Goal: Task Accomplishment & Management: Manage account settings

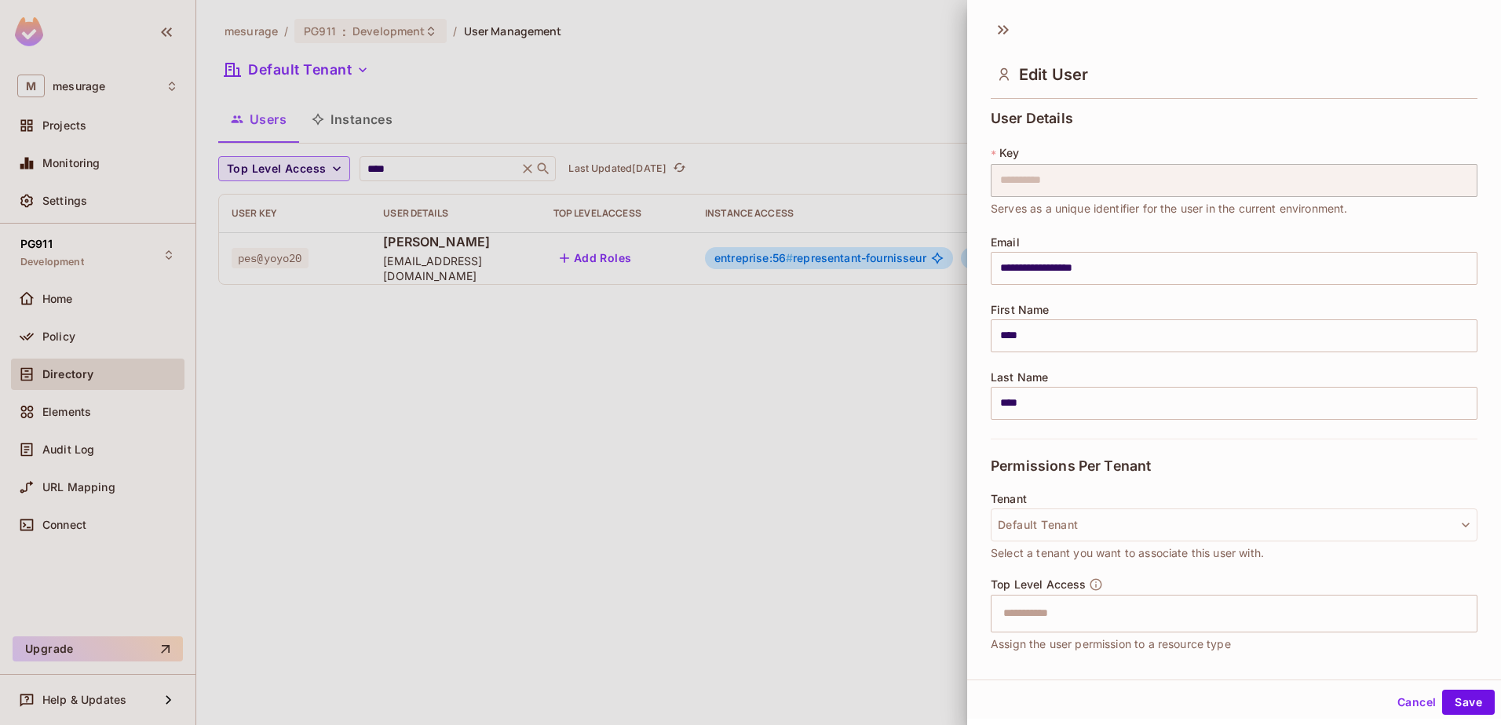
scroll to position [247, 0]
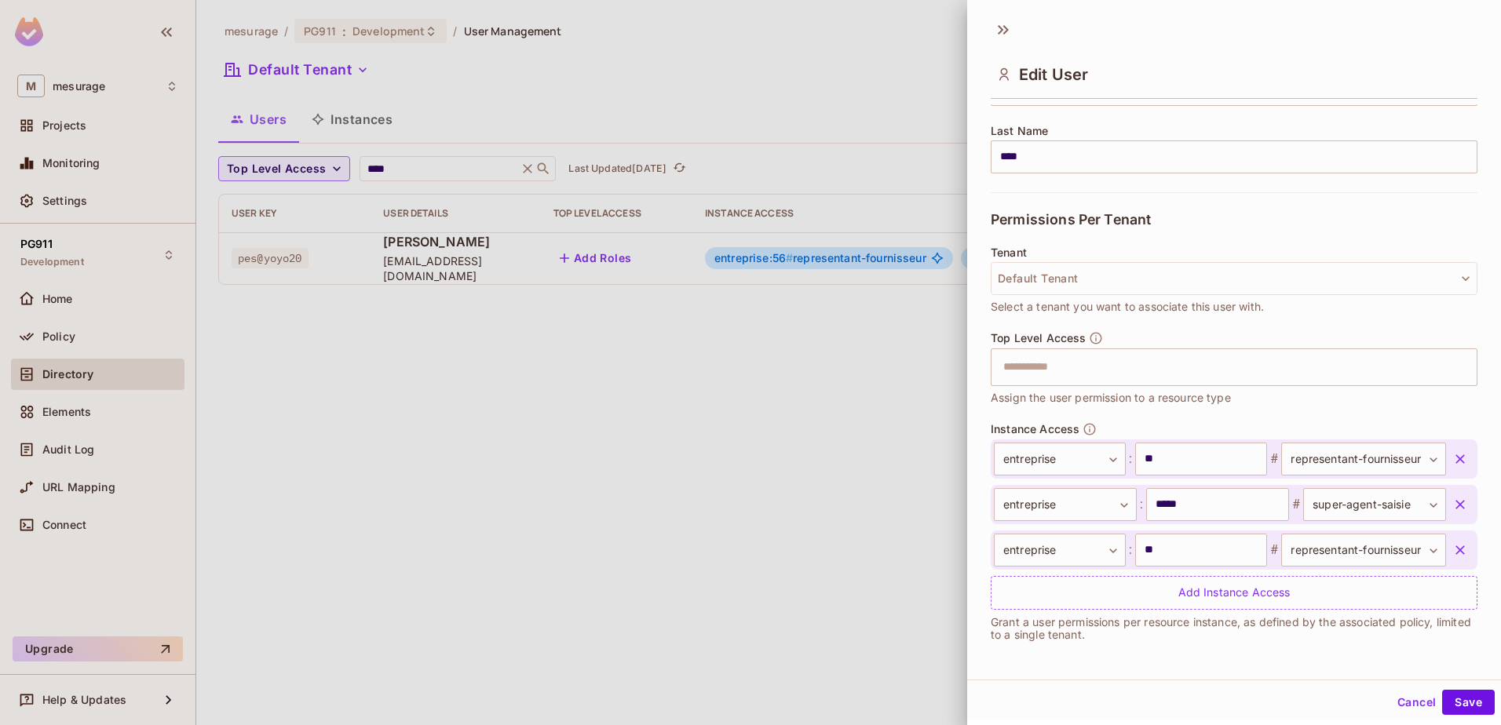
click at [506, 380] on div at bounding box center [750, 362] width 1501 height 725
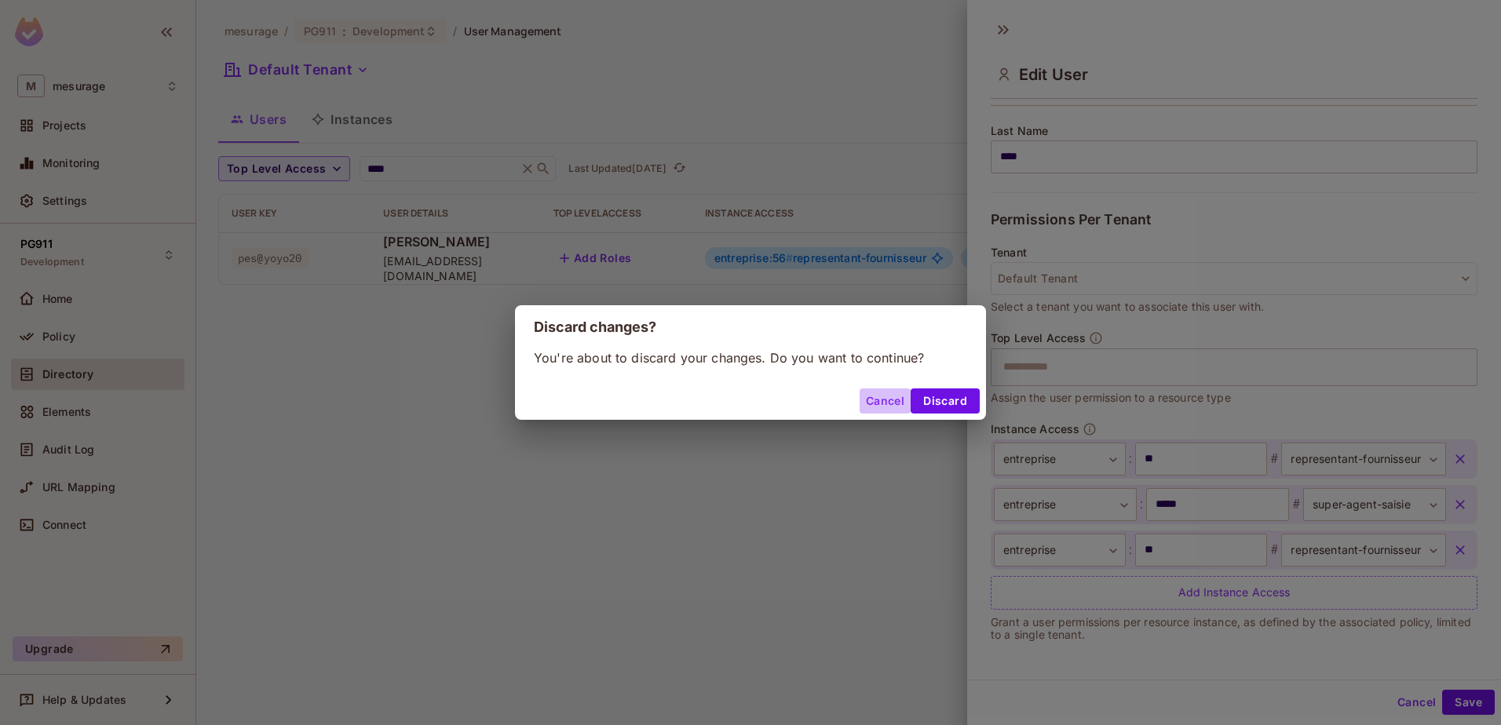
click at [889, 400] on button "Cancel" at bounding box center [885, 401] width 51 height 25
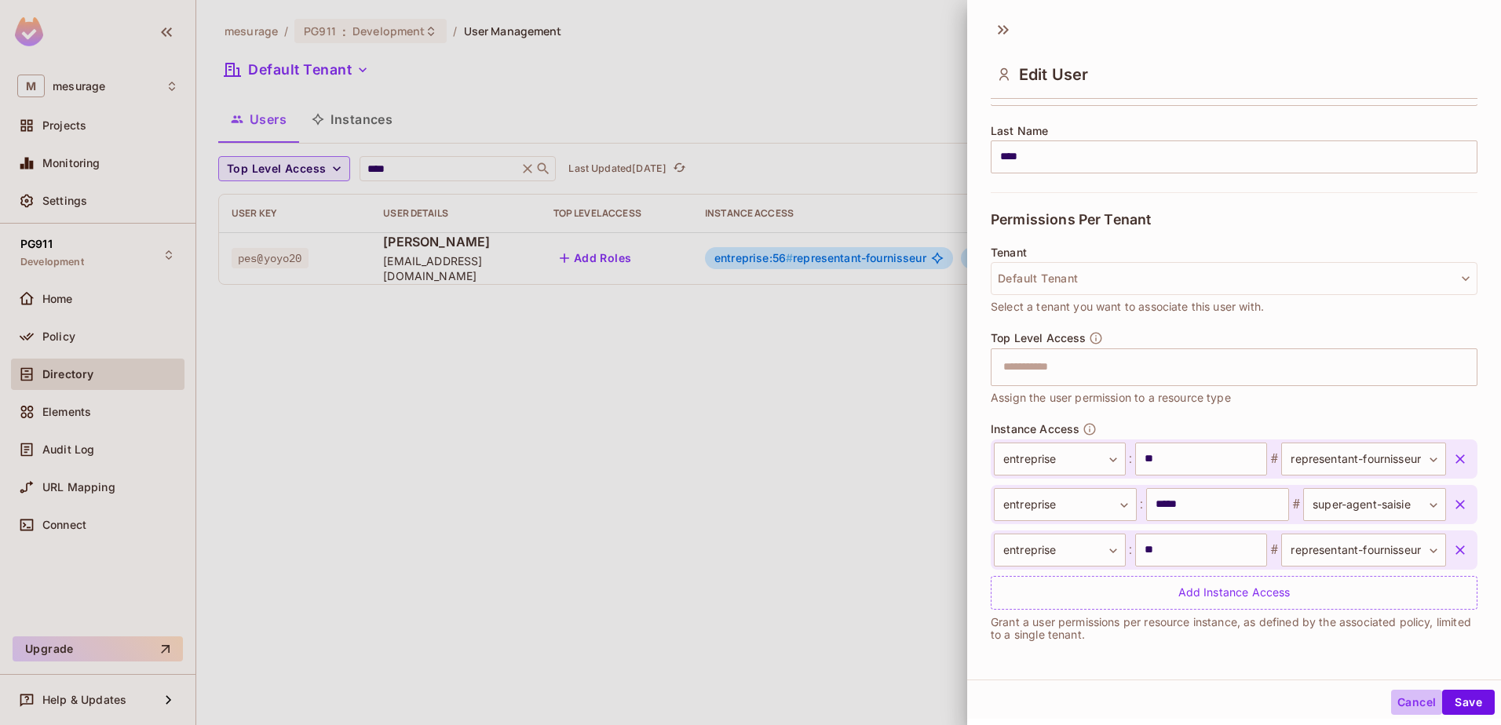
click at [1402, 697] on button "Cancel" at bounding box center [1416, 702] width 51 height 25
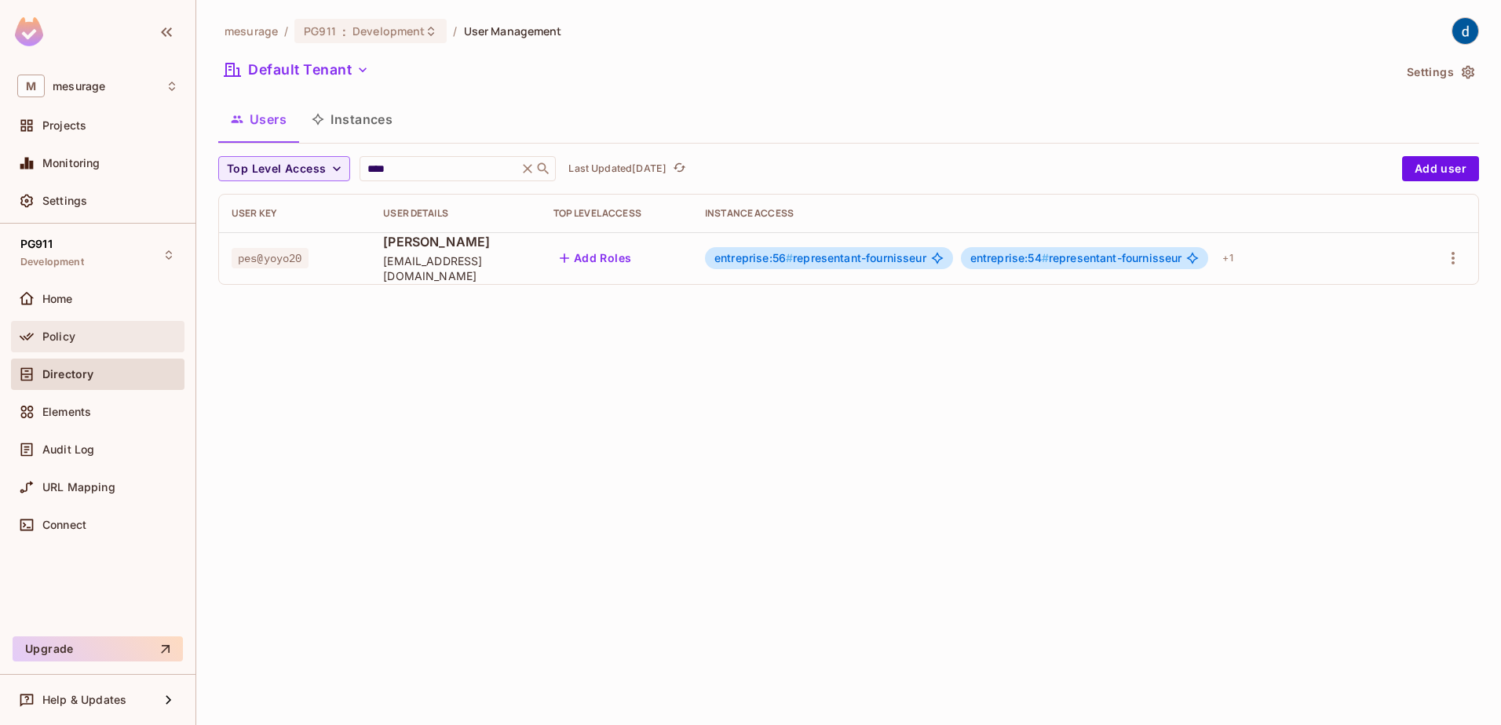
click at [91, 332] on div "Policy" at bounding box center [110, 337] width 136 height 13
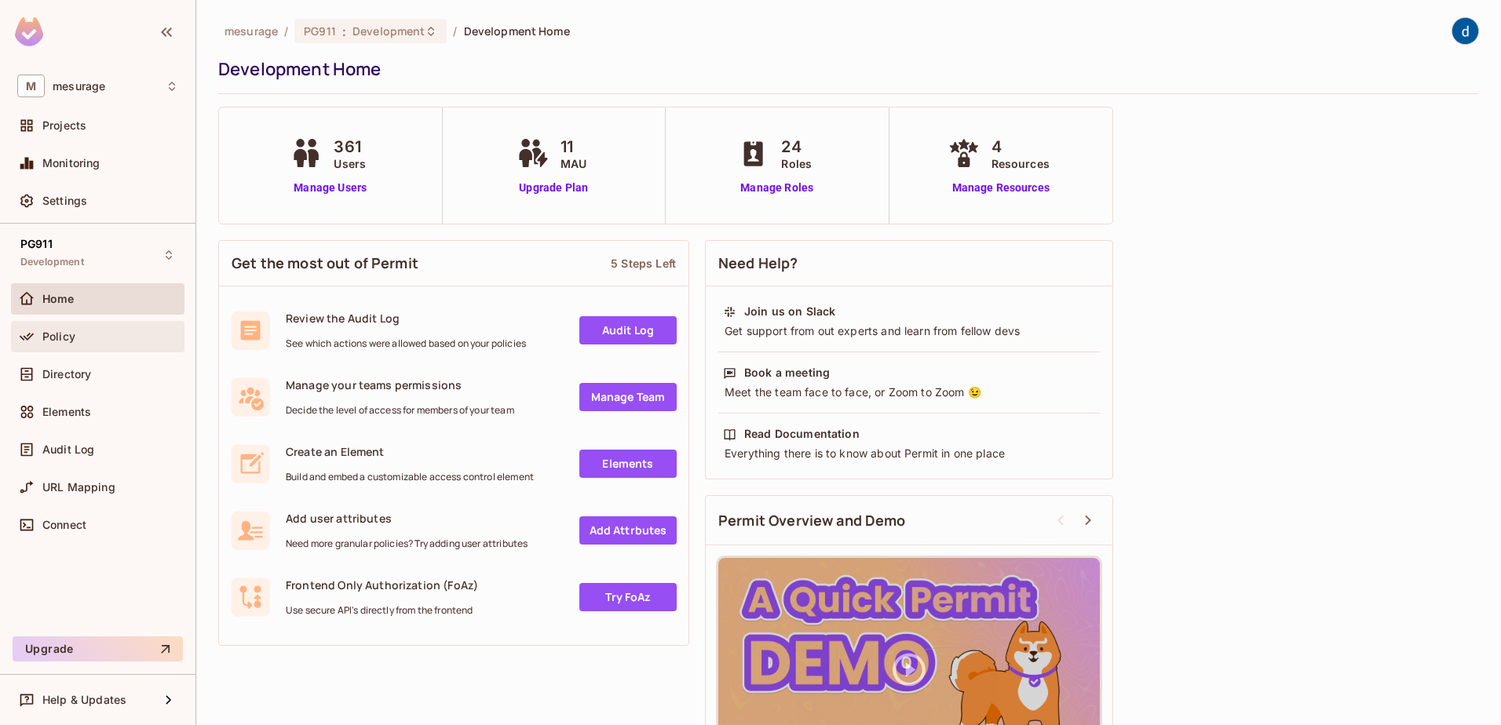
click at [130, 331] on div "Policy" at bounding box center [110, 337] width 136 height 13
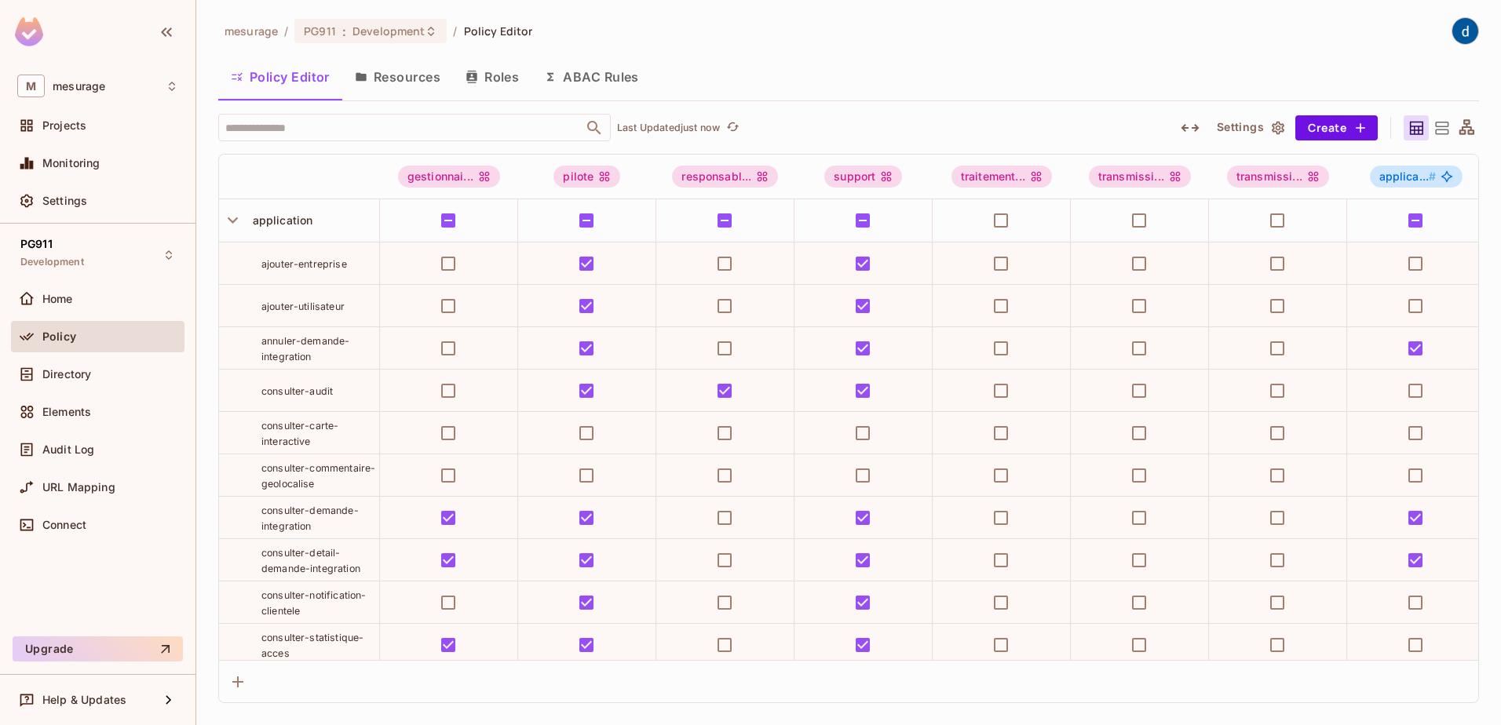
click at [488, 86] on button "Roles" at bounding box center [492, 76] width 79 height 39
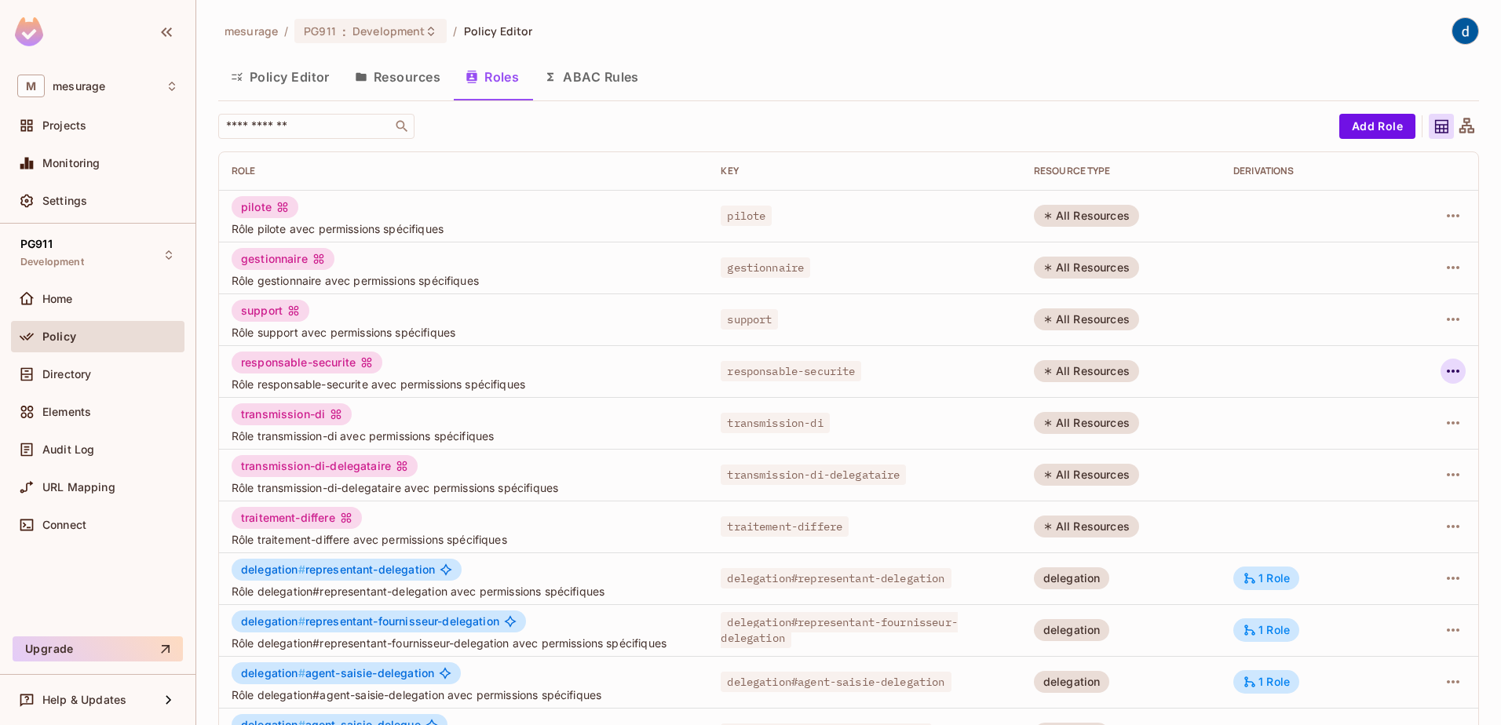
click at [1452, 374] on td at bounding box center [1439, 371] width 77 height 52
click at [1444, 363] on icon "button" at bounding box center [1453, 371] width 19 height 19
click at [1373, 409] on div "Edit Role" at bounding box center [1371, 408] width 47 height 16
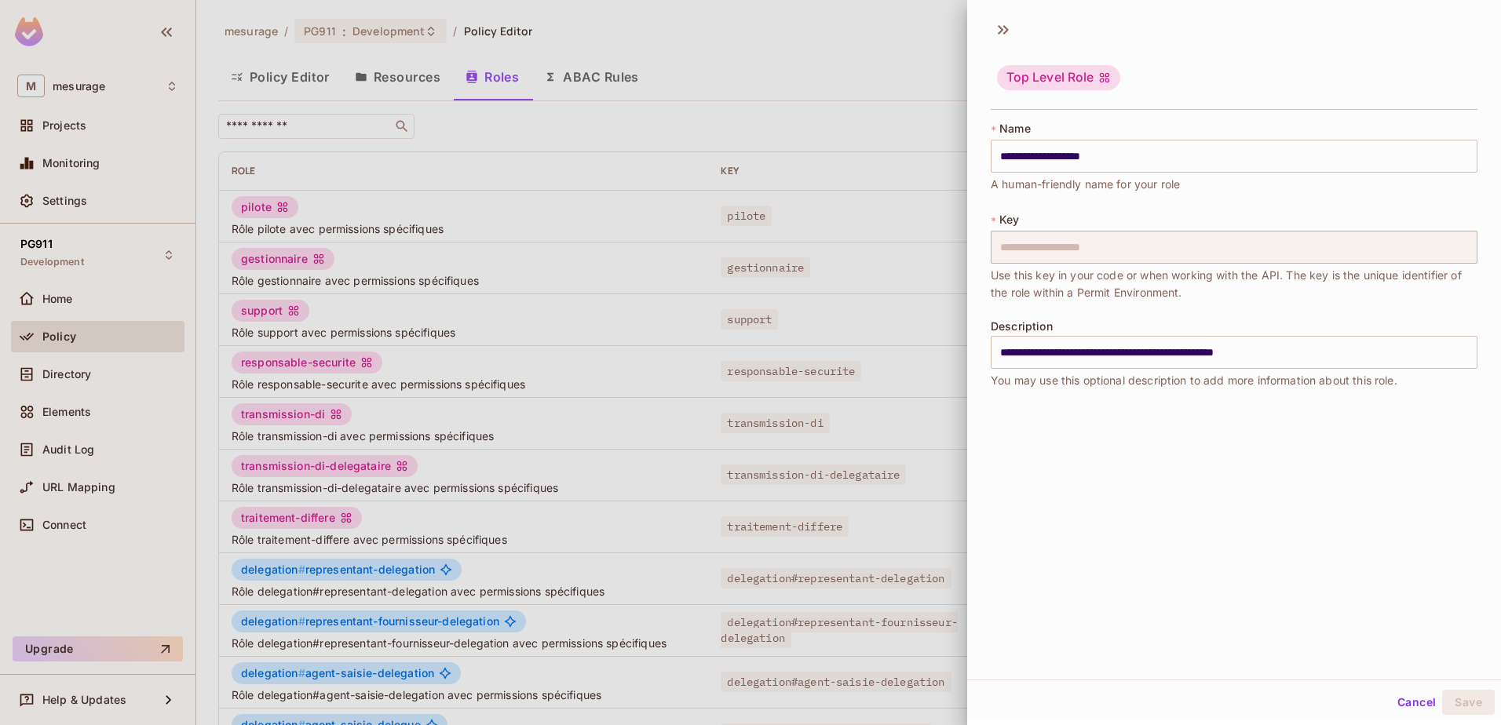
click at [787, 83] on div at bounding box center [750, 362] width 1501 height 725
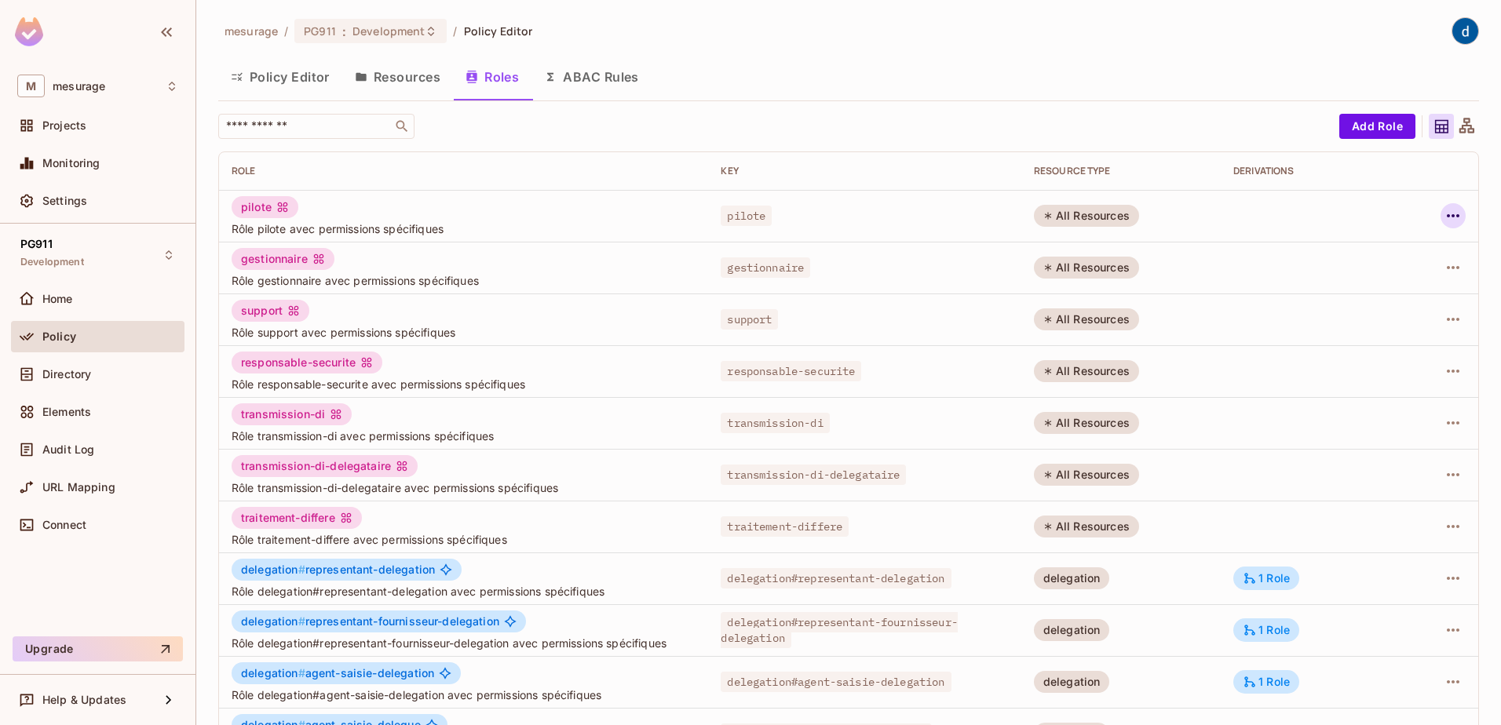
click at [1447, 217] on icon "button" at bounding box center [1453, 215] width 13 height 3
click at [1391, 250] on div "Edit Role" at bounding box center [1371, 252] width 47 height 16
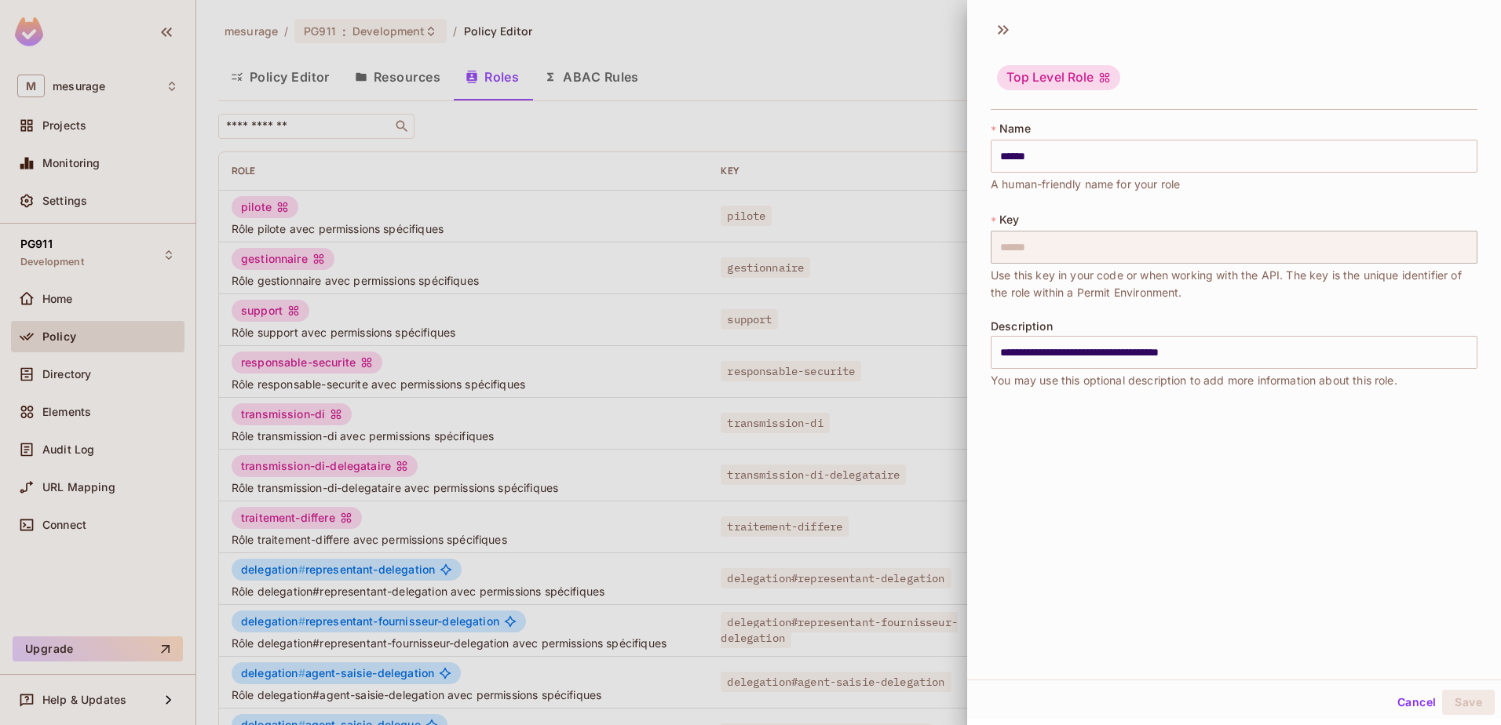
click at [637, 502] on div at bounding box center [750, 362] width 1501 height 725
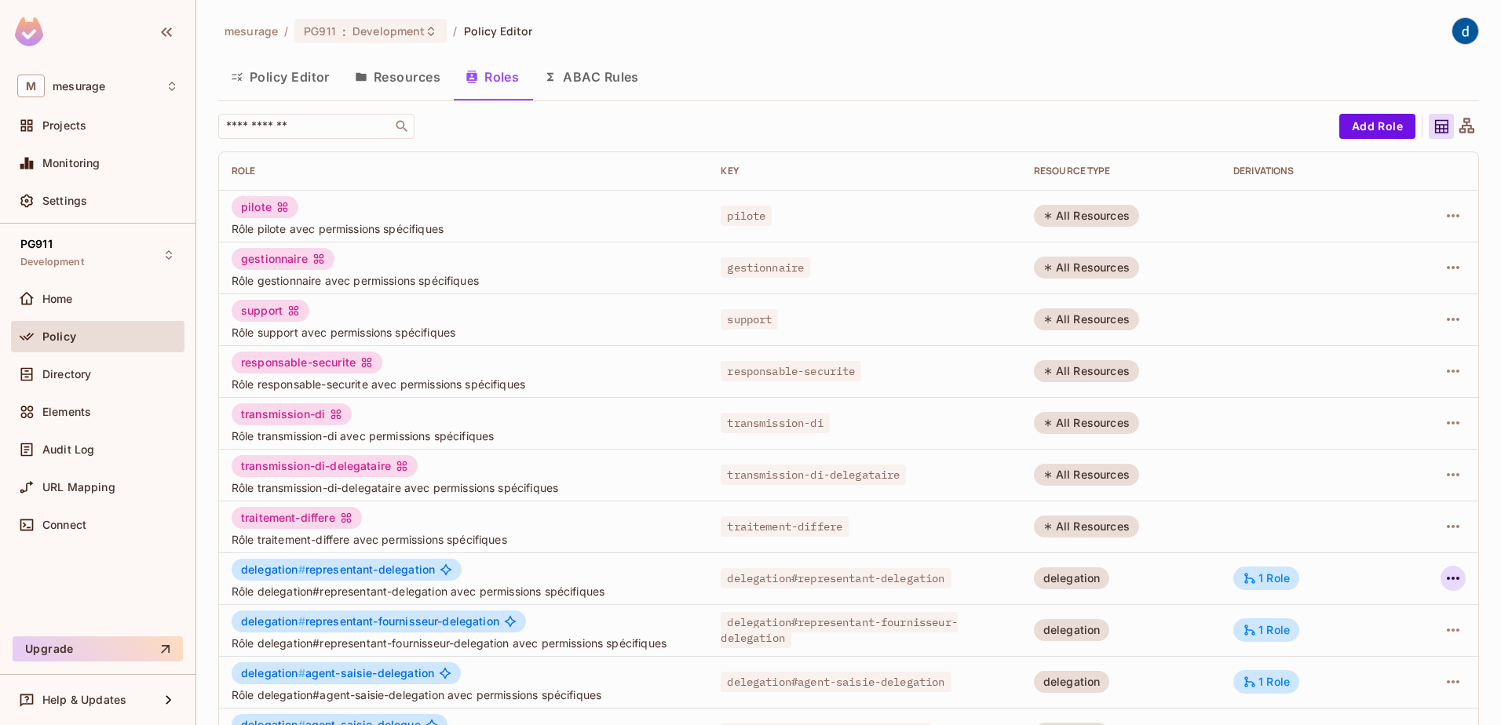
click at [1447, 578] on icon "button" at bounding box center [1453, 578] width 13 height 3
click at [1387, 607] on div "Edit Role" at bounding box center [1371, 615] width 47 height 16
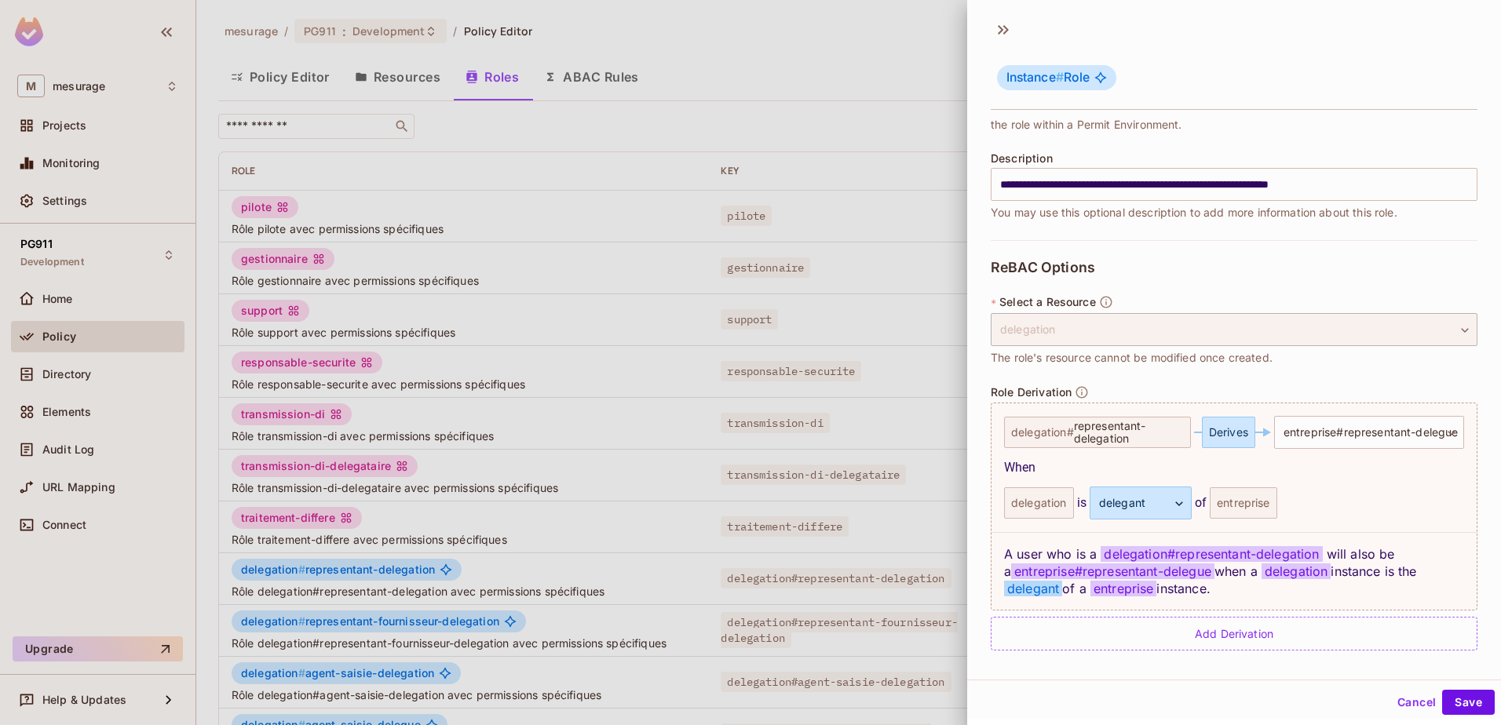
scroll to position [170, 0]
click at [887, 127] on div at bounding box center [750, 362] width 1501 height 725
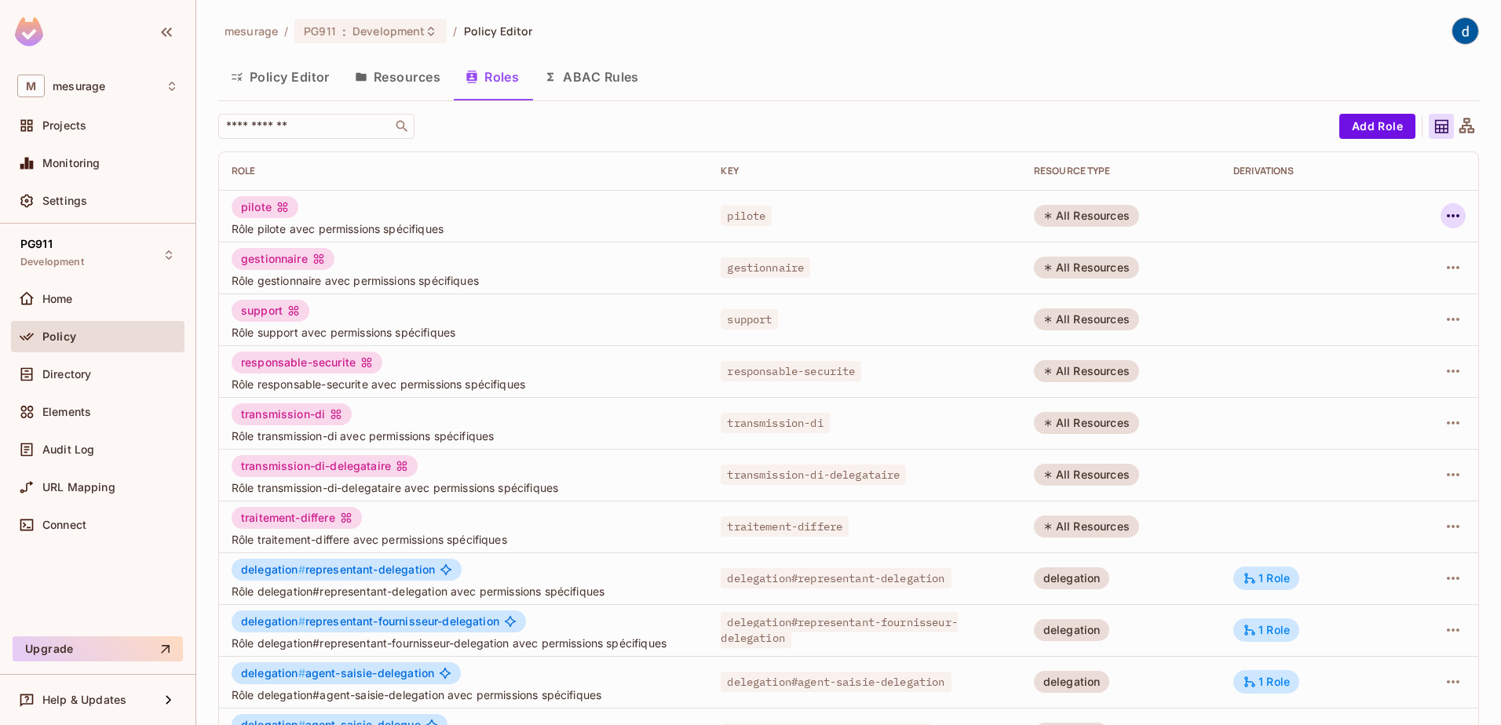
click at [1444, 220] on icon "button" at bounding box center [1453, 215] width 19 height 19
click at [1394, 251] on div "Edit Role" at bounding box center [1371, 252] width 47 height 16
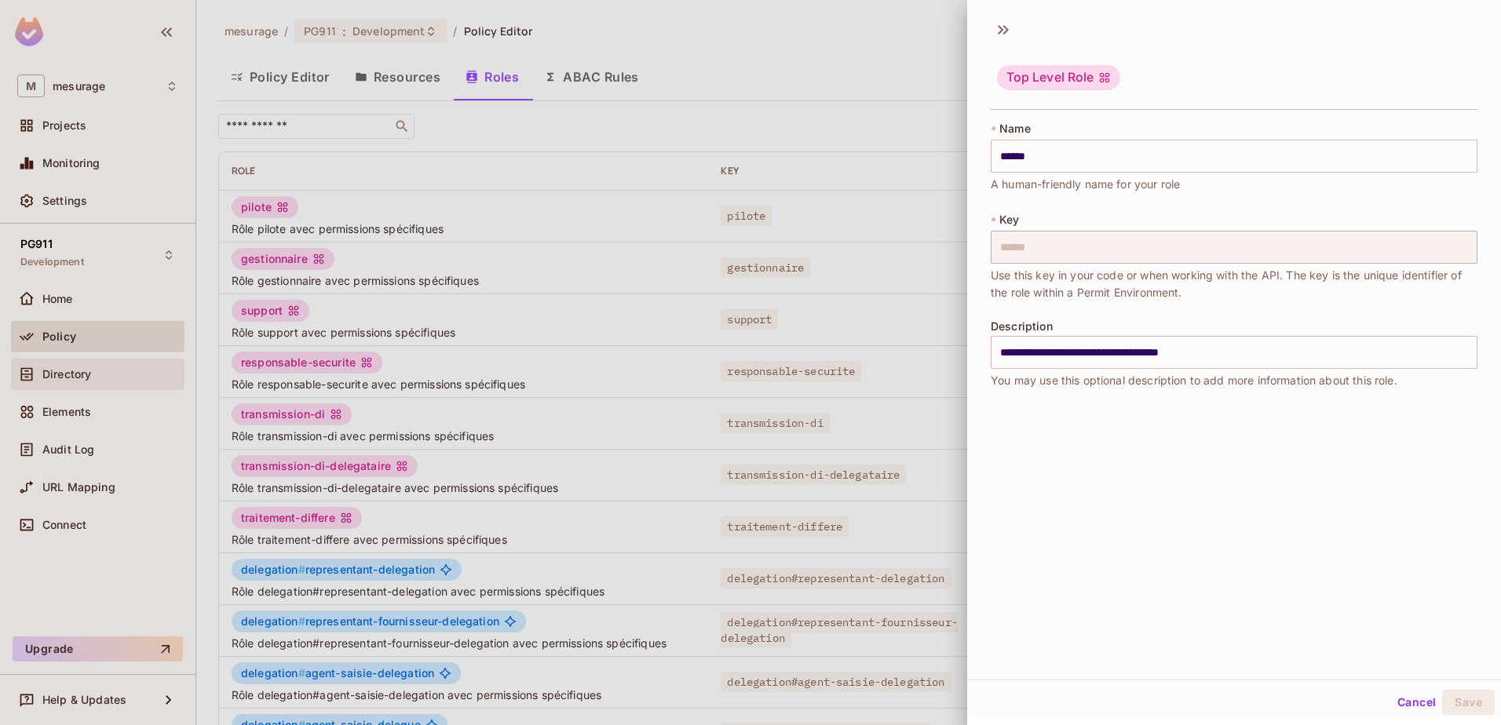
click at [114, 378] on div at bounding box center [750, 362] width 1501 height 725
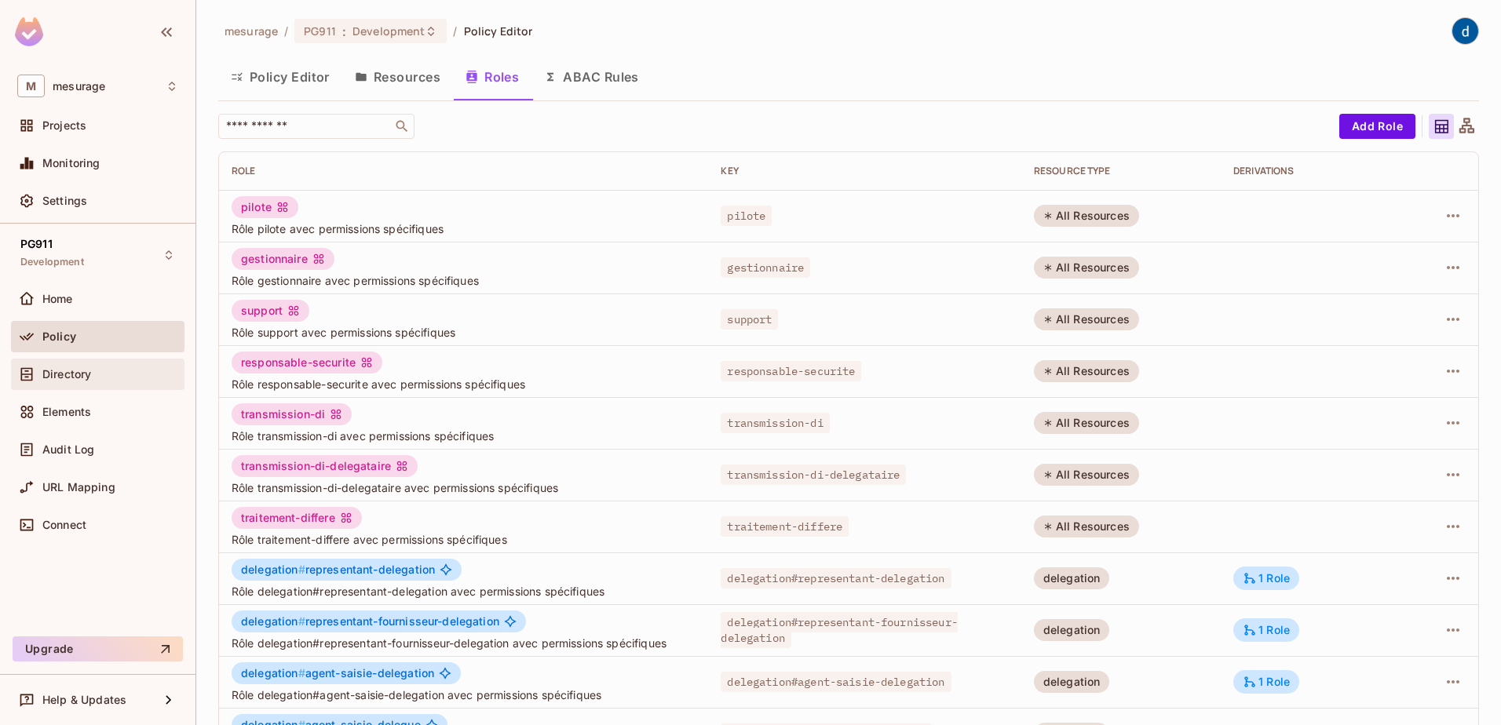
click at [86, 373] on span "Directory" at bounding box center [66, 374] width 49 height 13
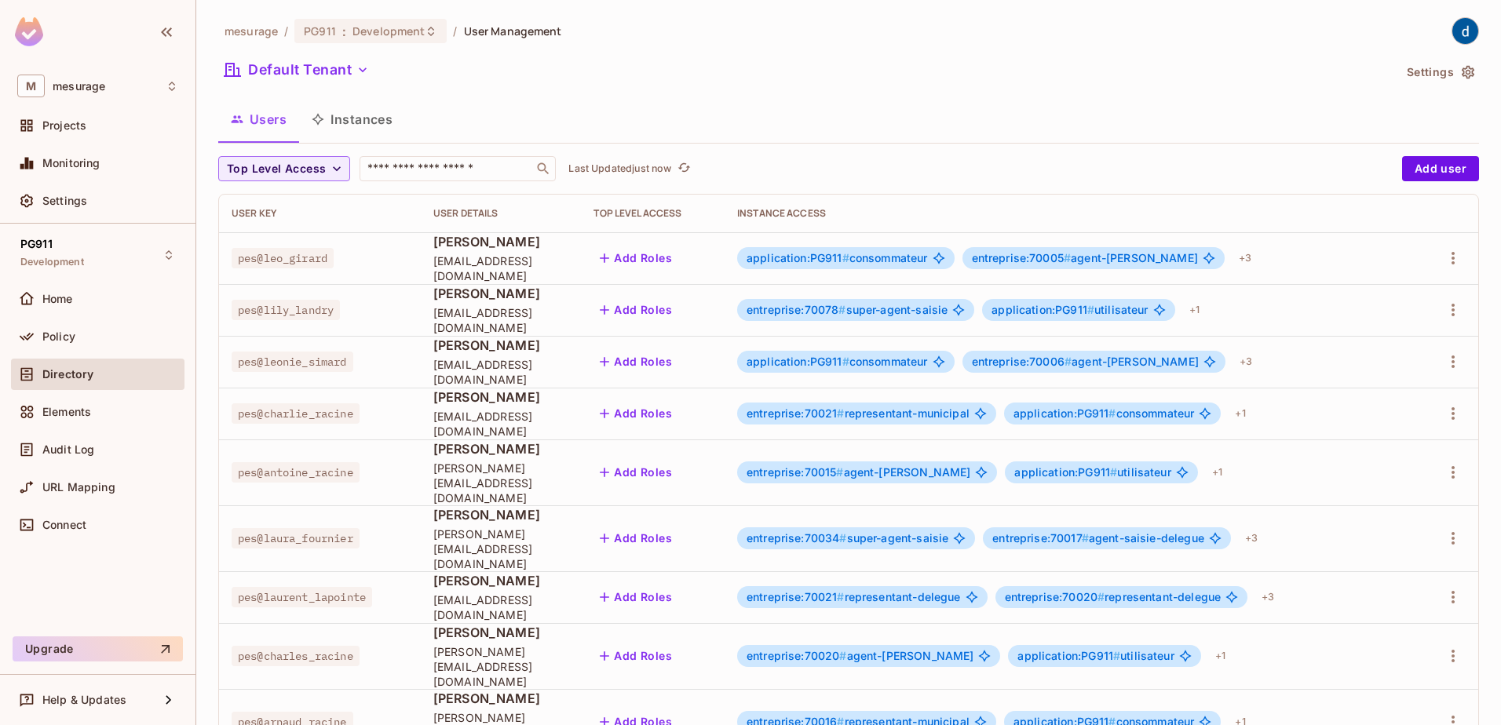
click at [417, 153] on div "mesurage / PG911 : Development / User Management Default Tenant Settings Users …" at bounding box center [848, 581] width 1261 height 1128
click at [410, 166] on input "text" at bounding box center [446, 169] width 165 height 16
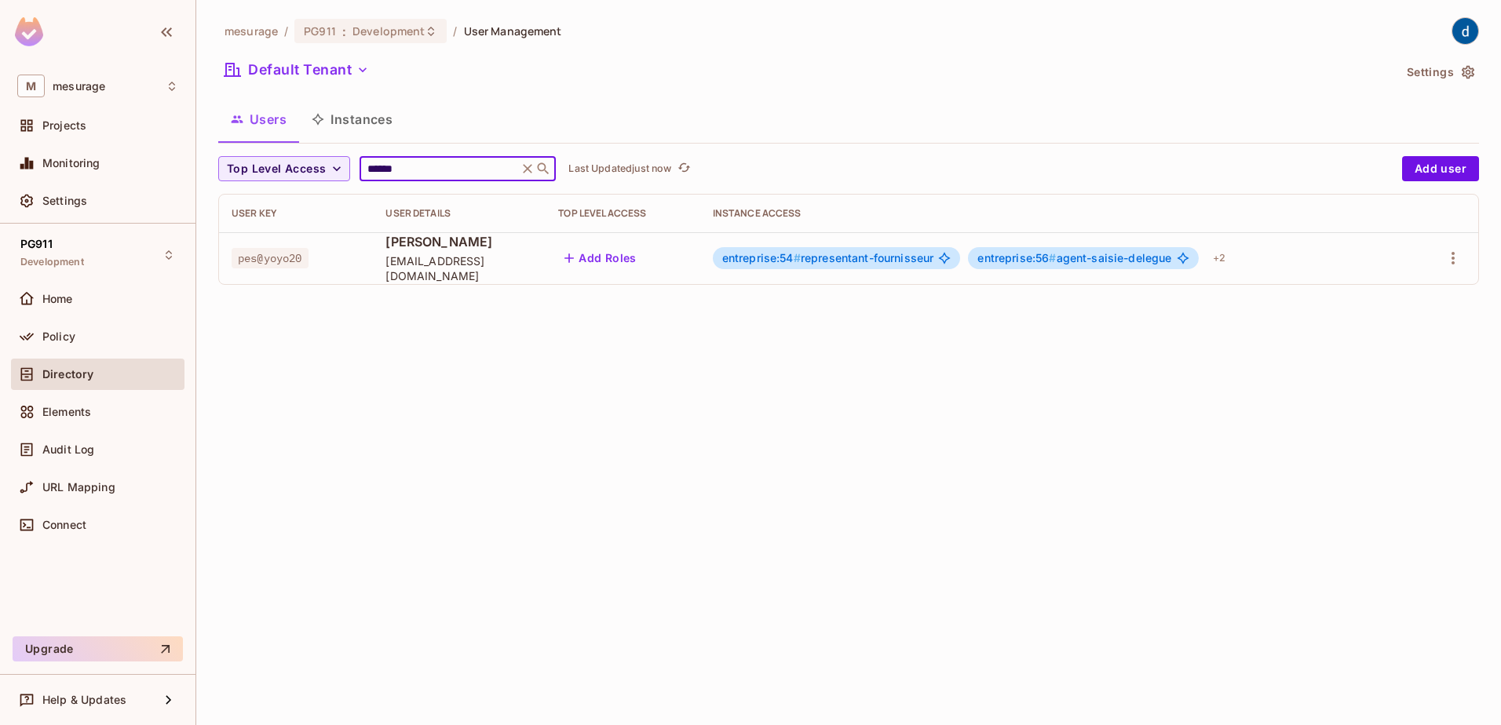
type input "******"
click at [77, 336] on div "Policy" at bounding box center [110, 337] width 136 height 13
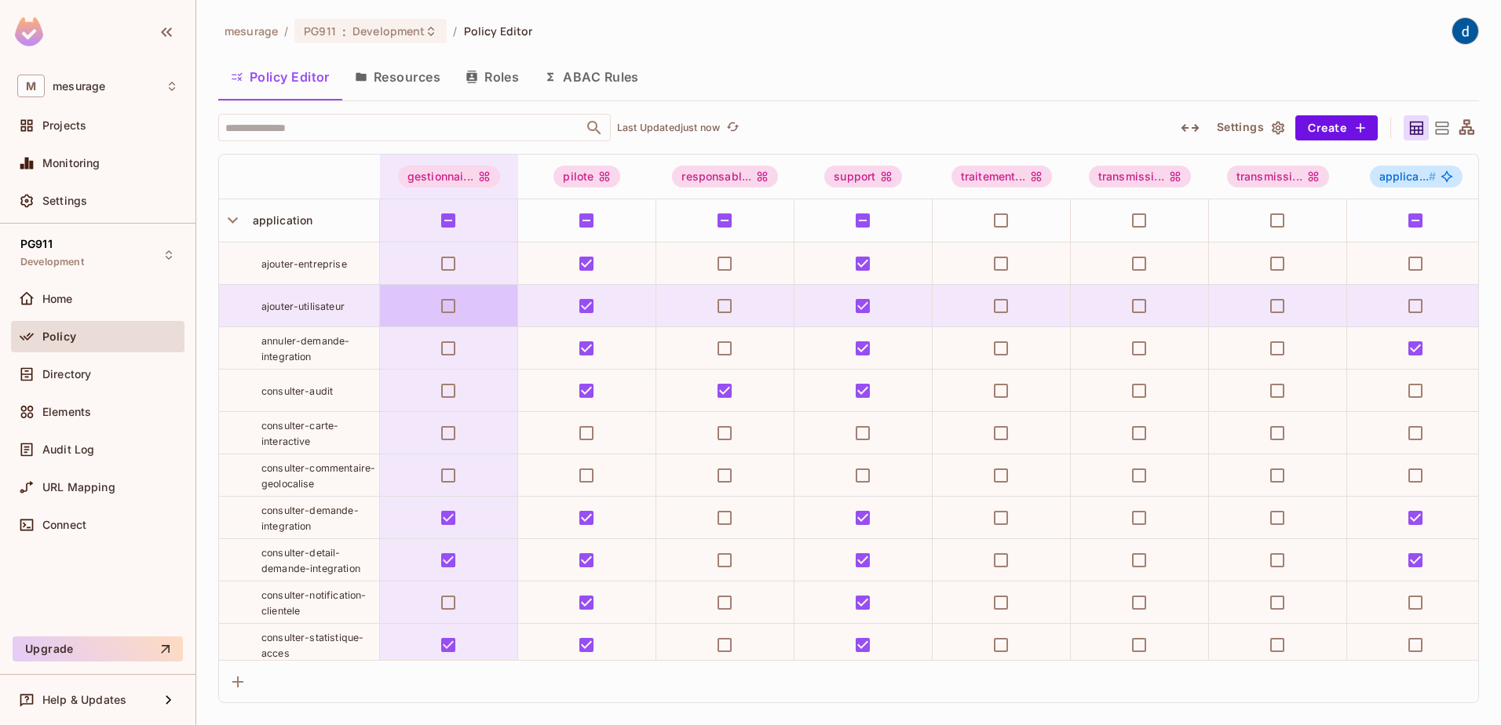
click at [518, 91] on button "Roles" at bounding box center [492, 76] width 79 height 39
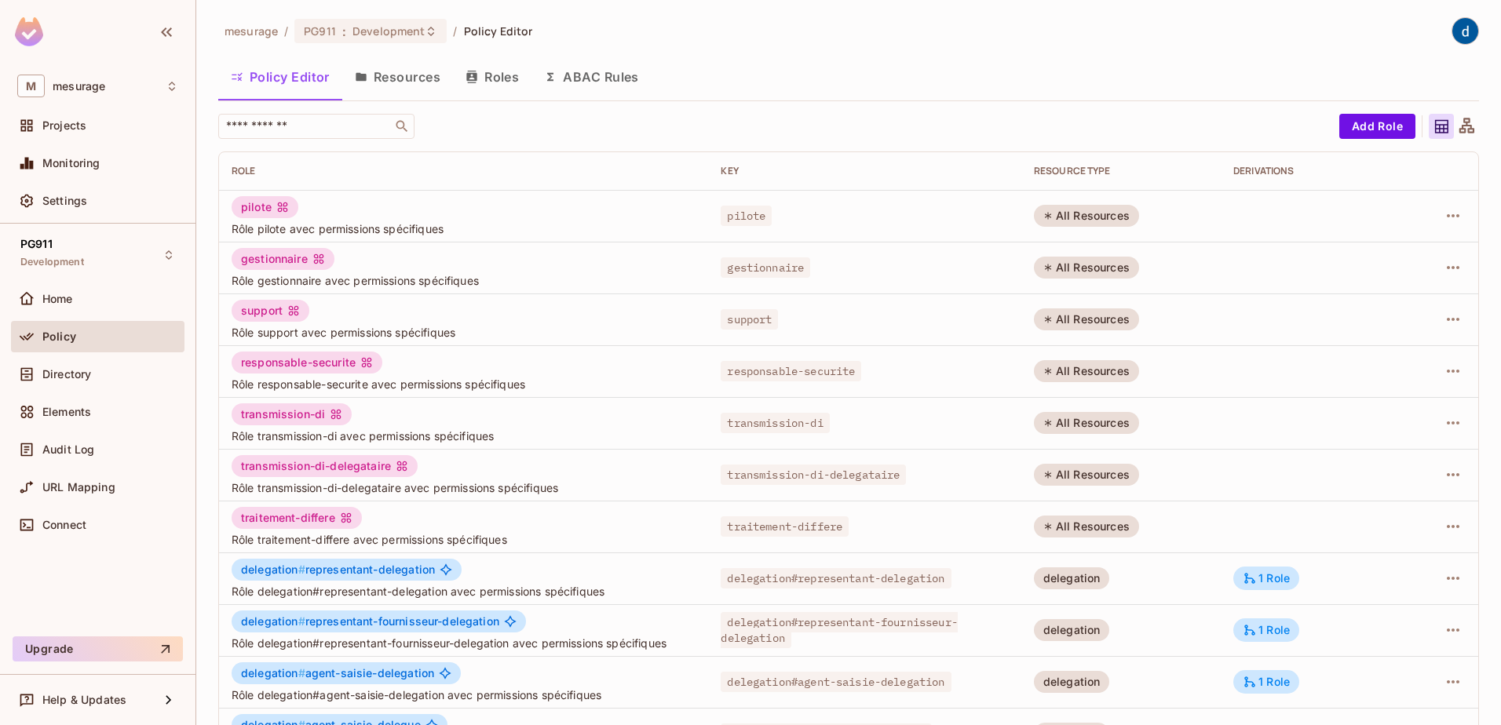
click at [494, 77] on button "Roles" at bounding box center [492, 76] width 79 height 39
click at [342, 131] on input "text" at bounding box center [305, 127] width 165 height 16
paste input "**********"
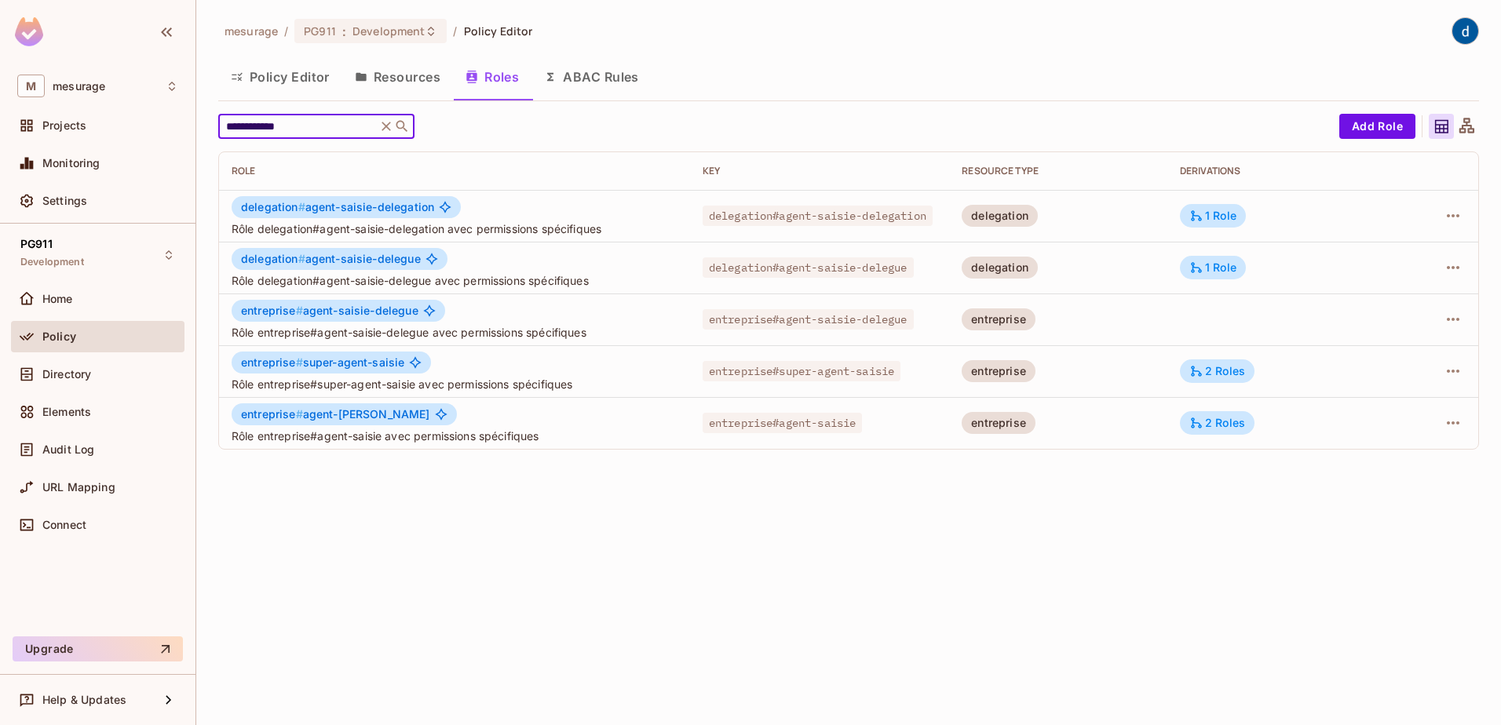
type input "**********"
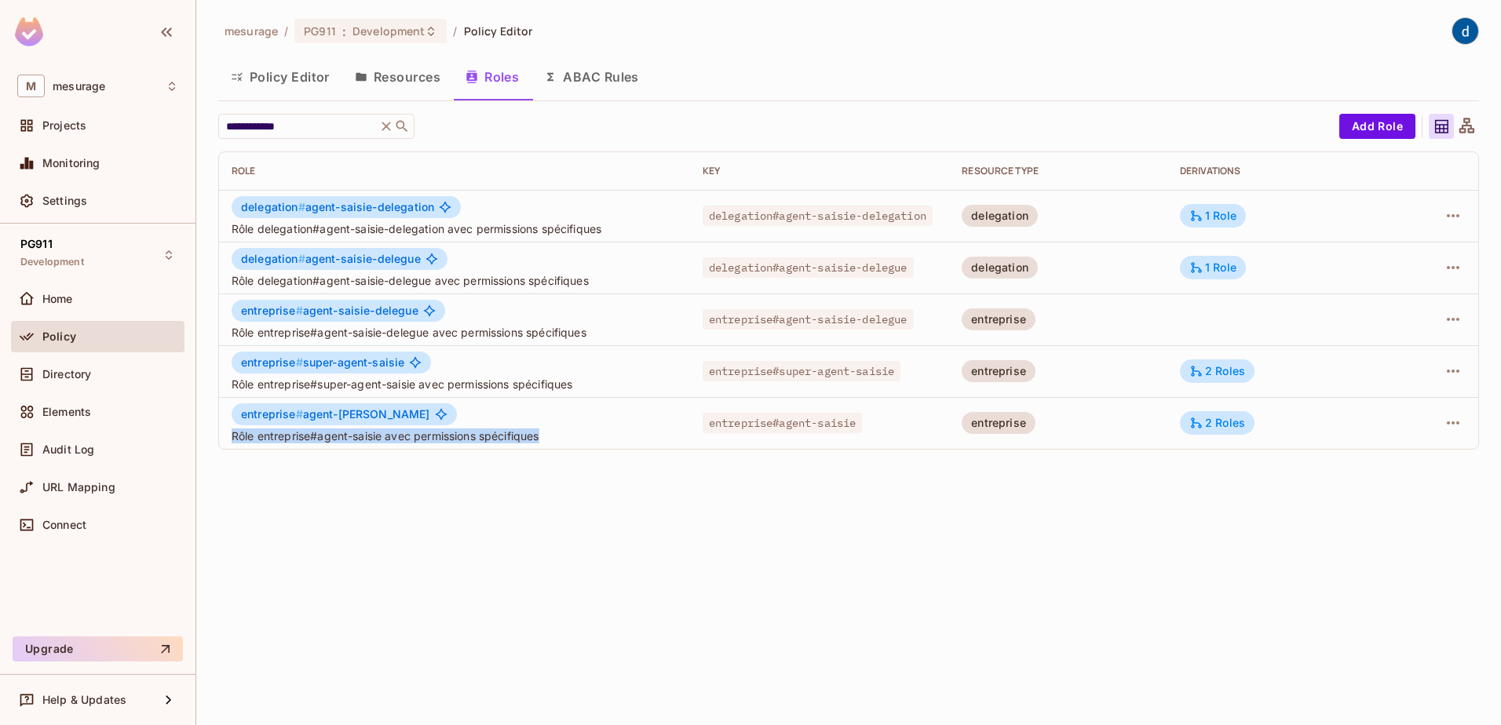
drag, startPoint x: 545, startPoint y: 437, endPoint x: 234, endPoint y: 441, distance: 310.9
click at [234, 441] on span "Rôle entreprise#agent-saisie avec permissions spécifiques" at bounding box center [455, 436] width 446 height 15
copy span "Rôle entreprise#agent-saisie avec permissions spécifiques"
click at [1441, 427] on button "button" at bounding box center [1453, 423] width 25 height 25
click at [1392, 484] on span "Edit Attributes" at bounding box center [1398, 493] width 87 height 25
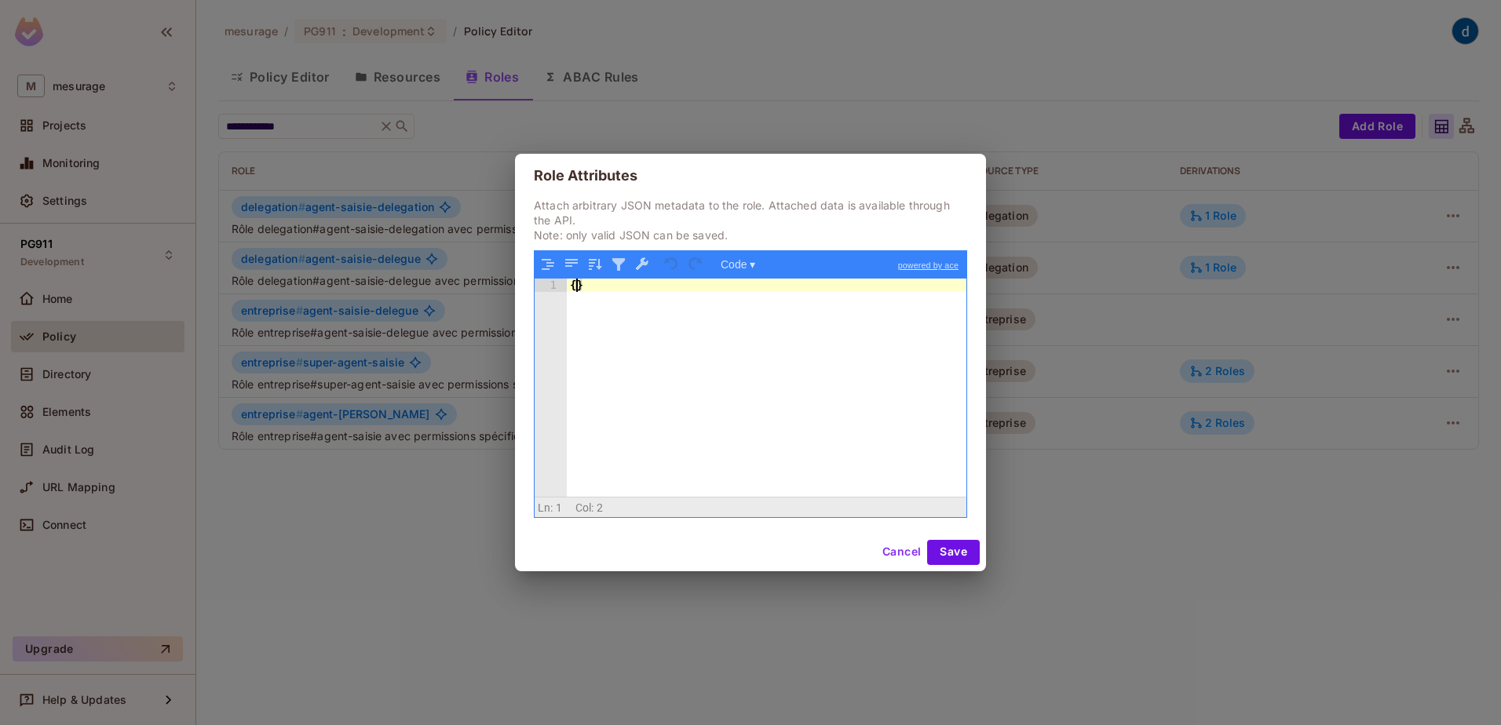
click at [575, 287] on div "{ }" at bounding box center [767, 401] width 400 height 244
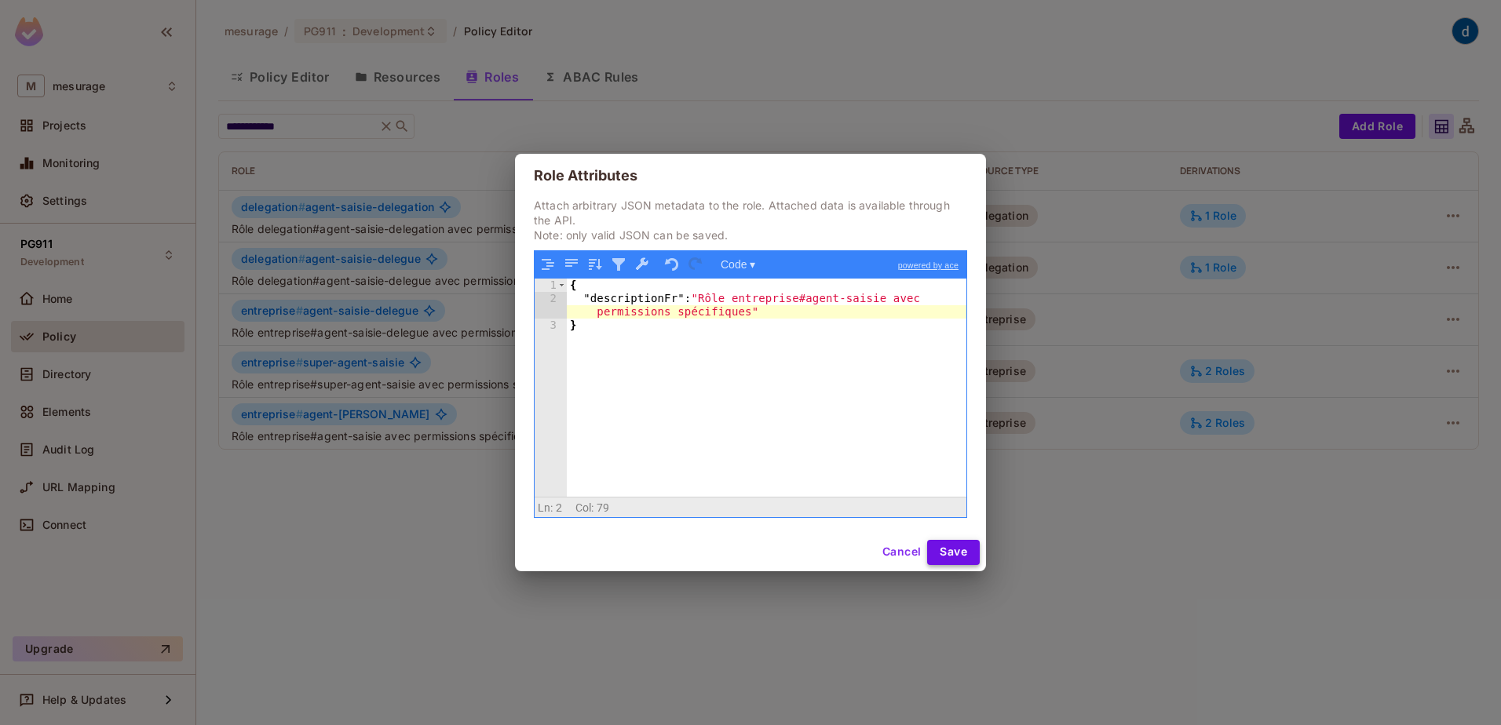
click at [972, 559] on button "Save" at bounding box center [953, 552] width 53 height 25
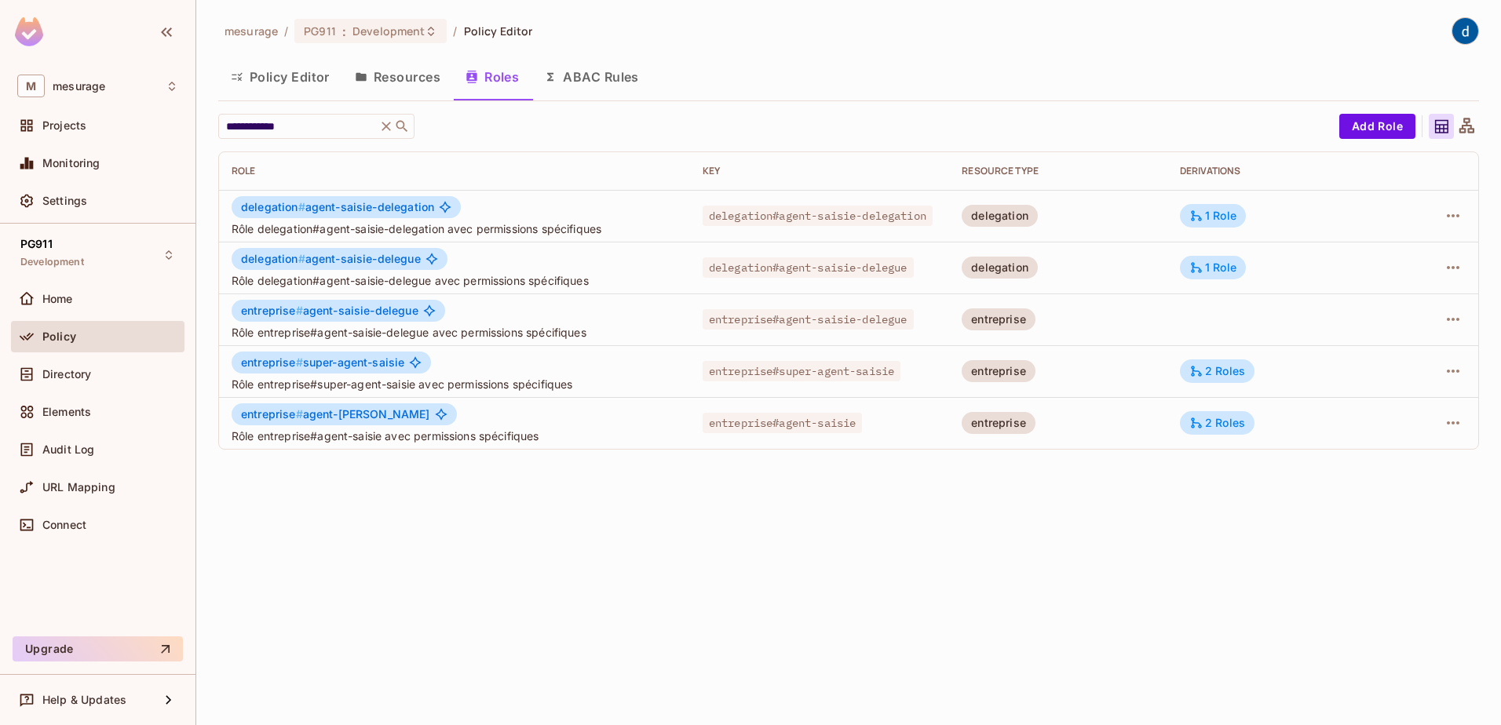
click at [533, 551] on div "**********" at bounding box center [848, 362] width 1305 height 725
drag, startPoint x: 330, startPoint y: 122, endPoint x: 170, endPoint y: 137, distance: 160.1
click at [175, 132] on div "**********" at bounding box center [750, 362] width 1501 height 725
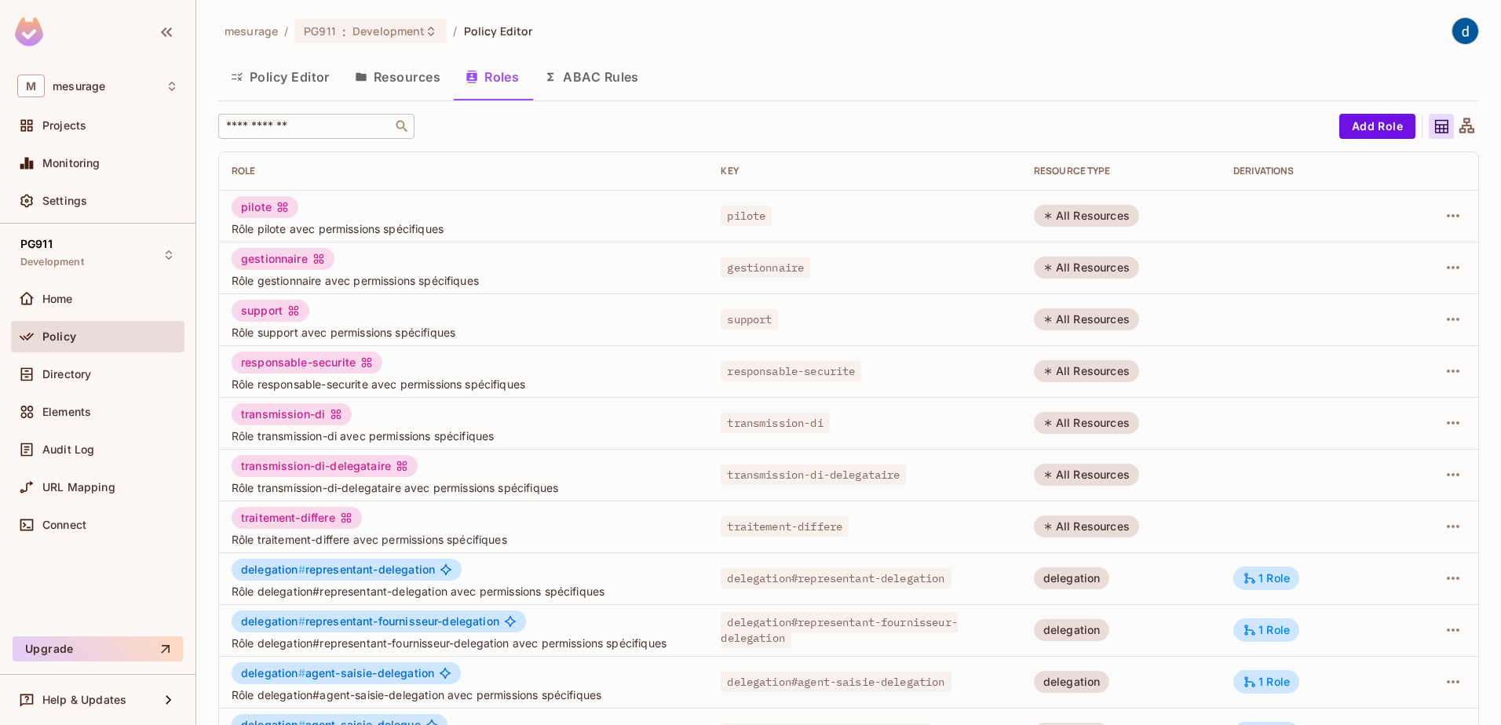
click at [330, 128] on input "text" at bounding box center [305, 127] width 165 height 16
paste input "**********"
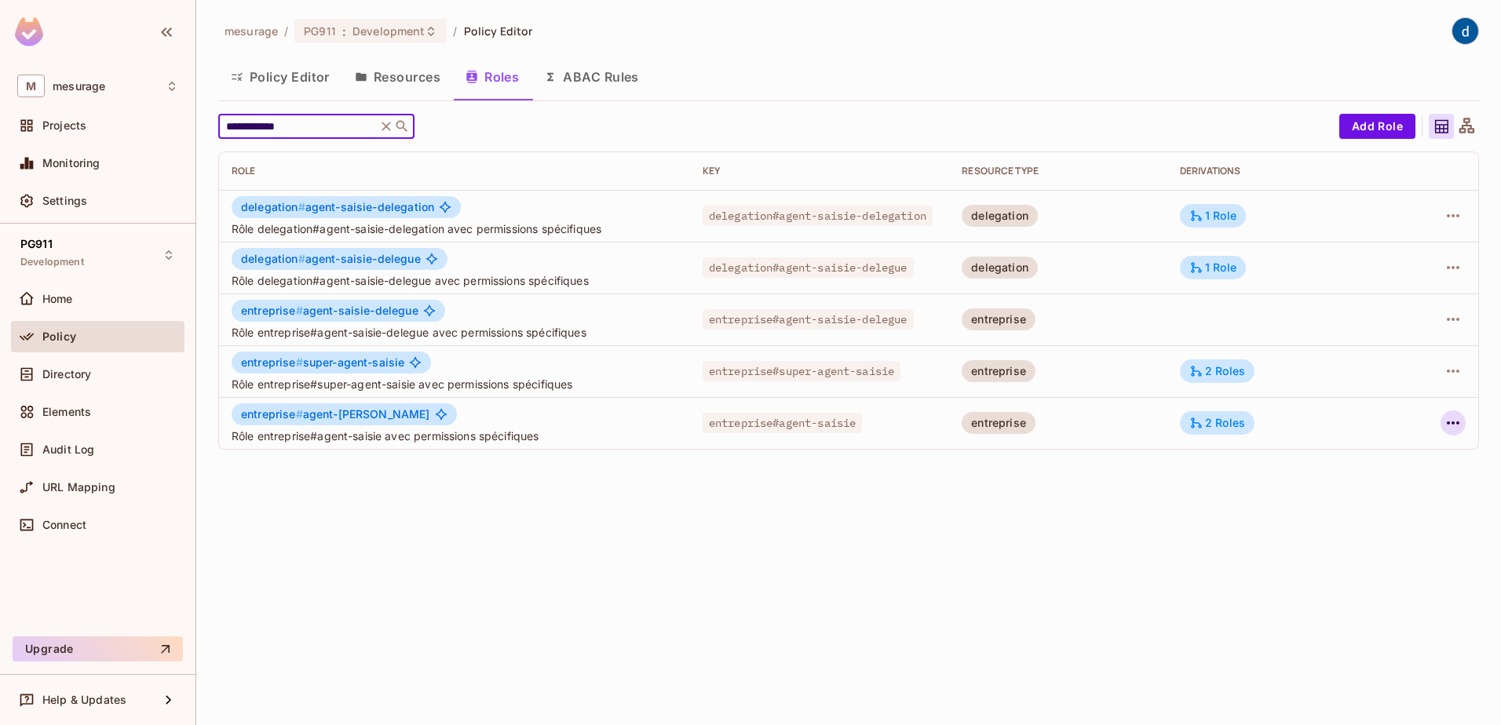
type input "**********"
click at [1452, 421] on icon "button" at bounding box center [1453, 423] width 19 height 19
click at [1389, 484] on span "Edit Attributes" at bounding box center [1398, 493] width 87 height 25
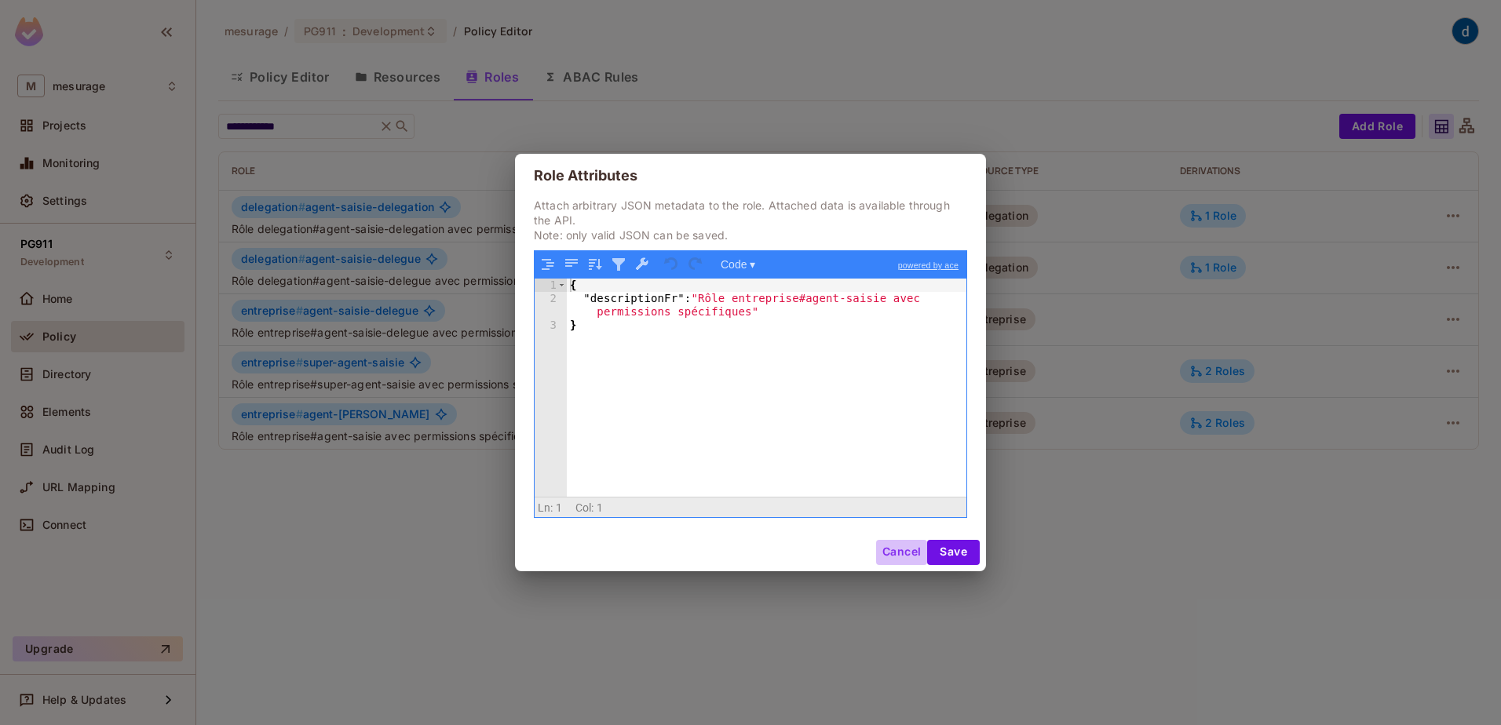
click at [902, 550] on button "Cancel" at bounding box center [901, 552] width 51 height 25
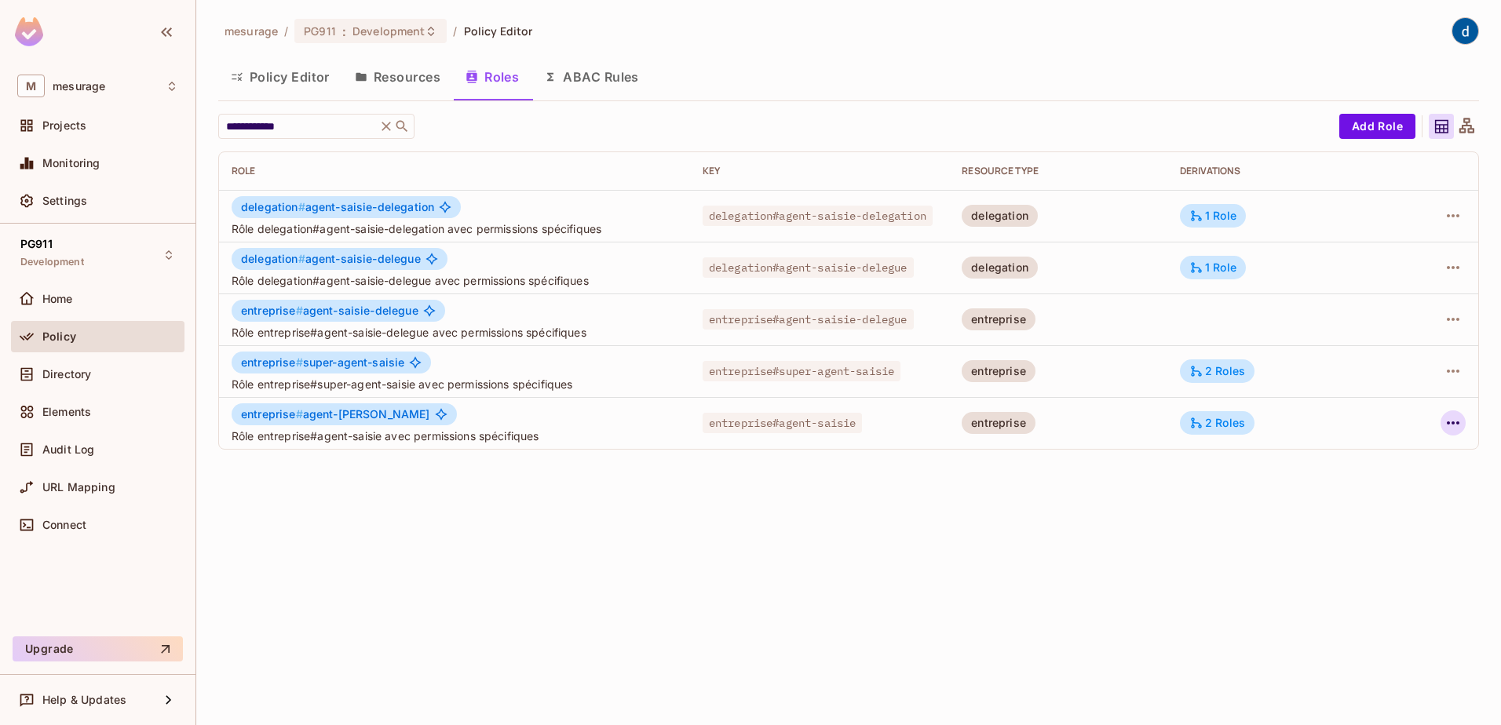
click at [1459, 425] on icon "button" at bounding box center [1453, 423] width 19 height 19
click at [1419, 453] on li "Edit Role" at bounding box center [1385, 459] width 139 height 35
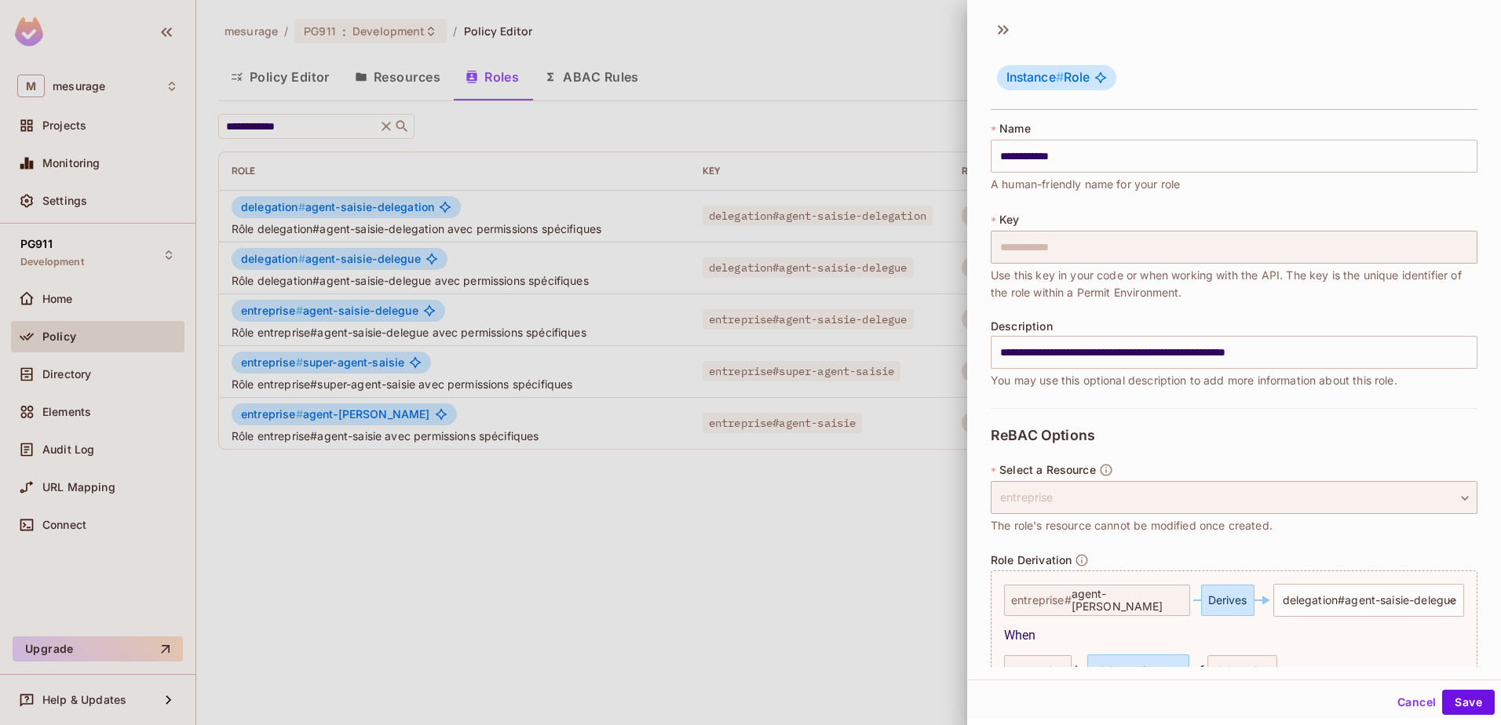
click at [667, 561] on div at bounding box center [750, 362] width 1501 height 725
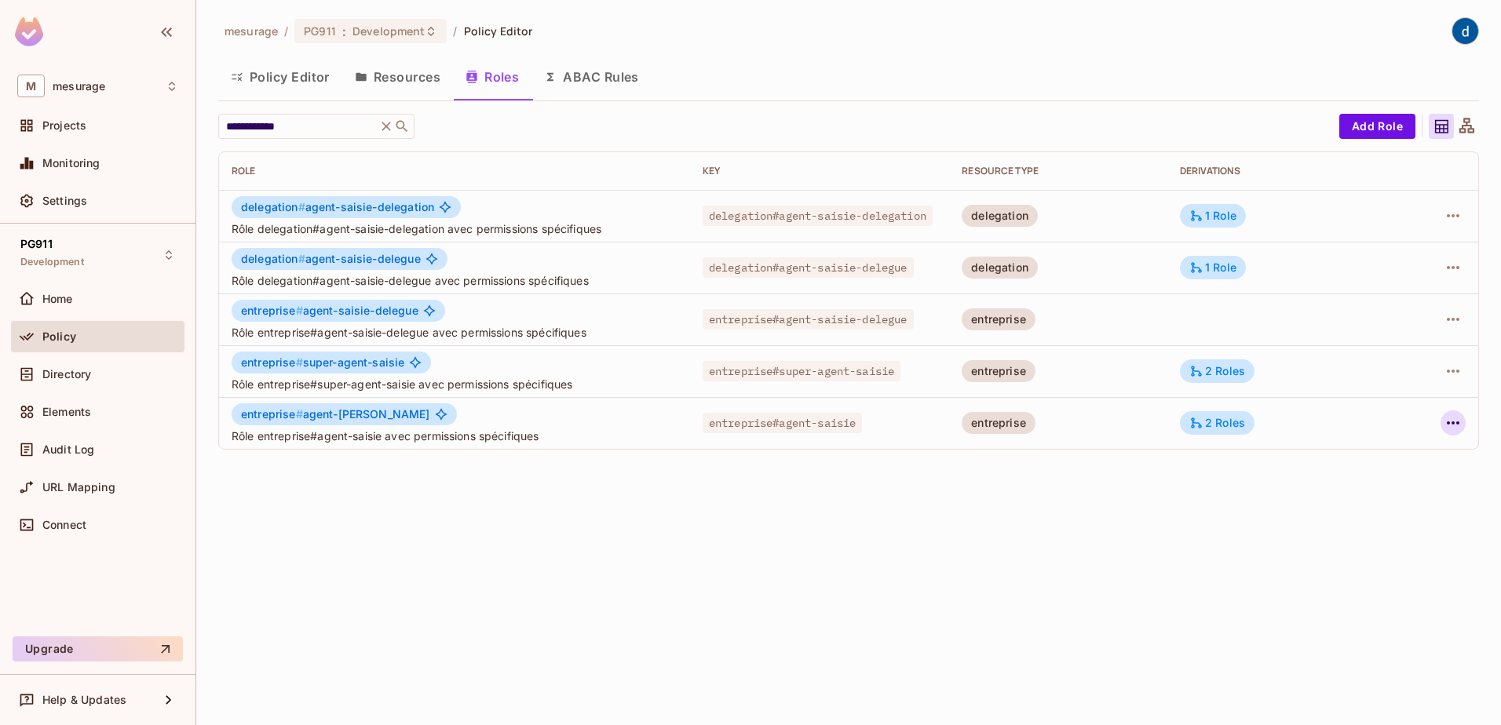
click at [1459, 423] on icon "button" at bounding box center [1453, 423] width 19 height 19
click at [1423, 497] on div "Edit Attributes" at bounding box center [1399, 494] width 78 height 16
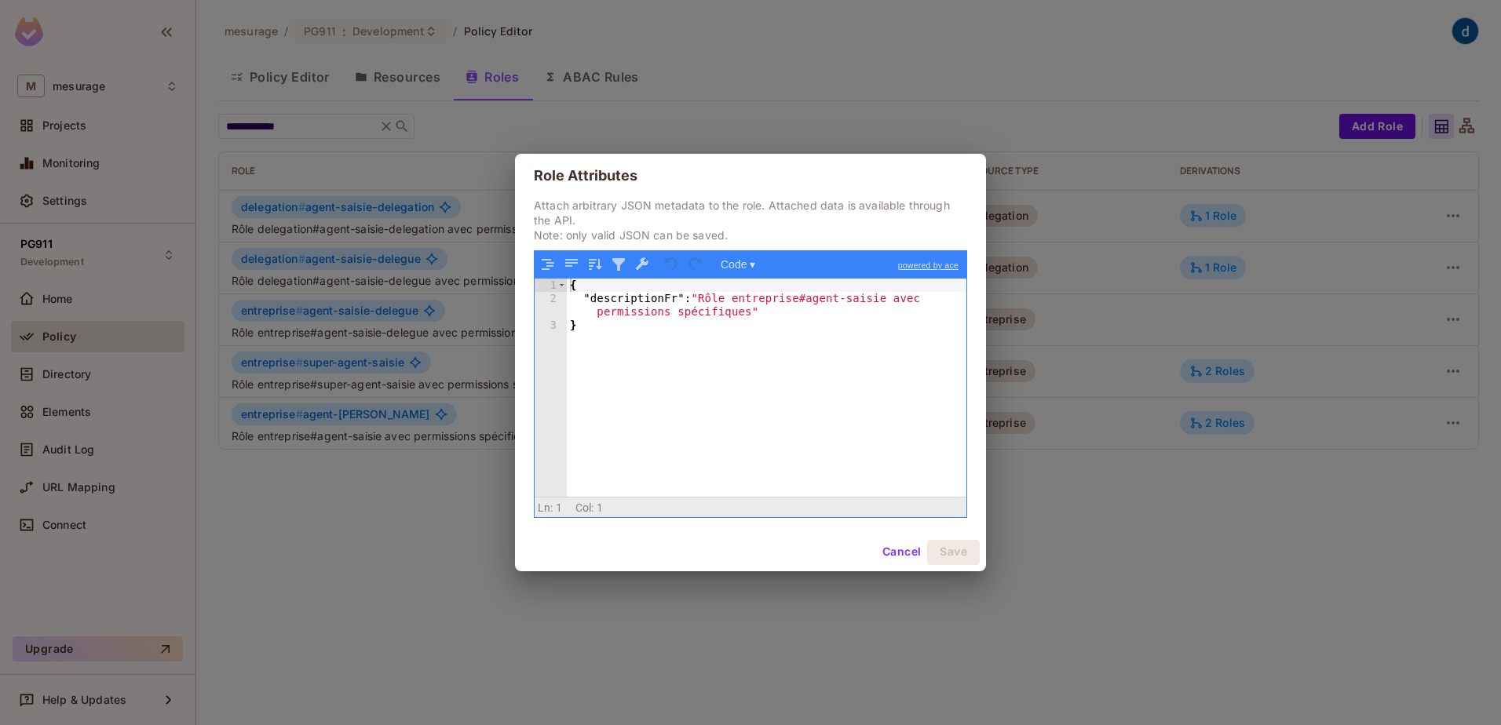
click at [900, 545] on button "Cancel" at bounding box center [901, 552] width 51 height 25
